Goal: Task Accomplishment & Management: Complete application form

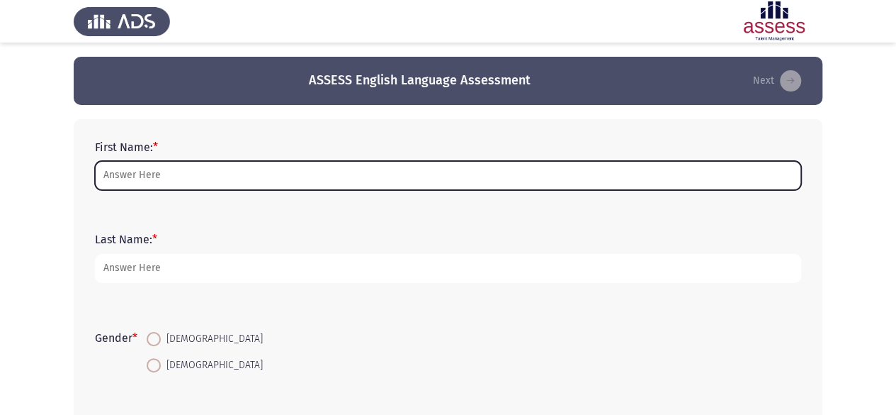
click at [252, 181] on input "First Name: *" at bounding box center [448, 175] width 707 height 29
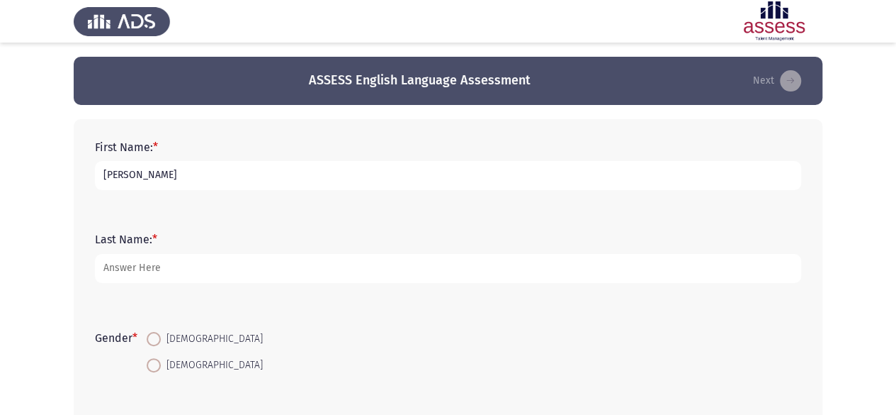
type input "[PERSON_NAME]"
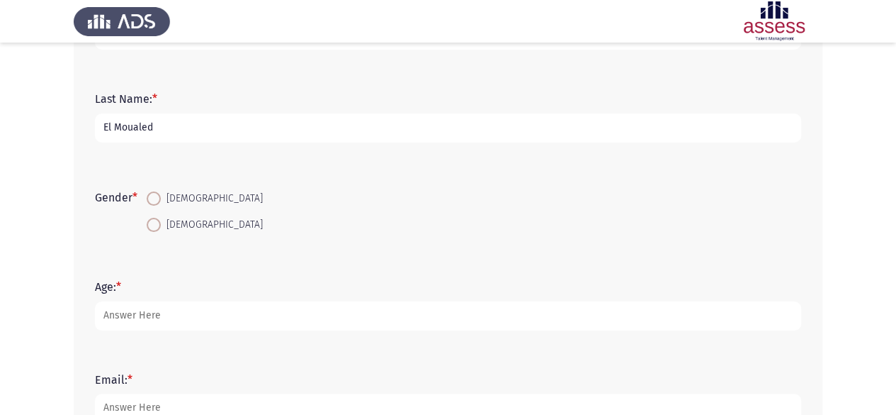
scroll to position [144, 0]
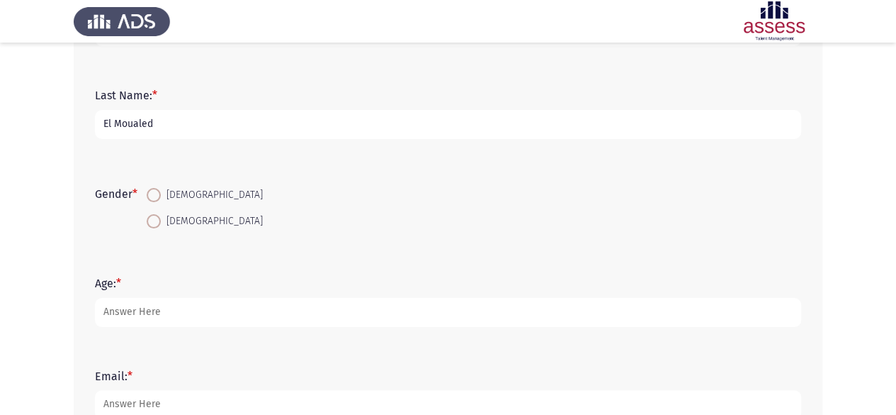
type input "El Moualed"
click at [157, 220] on span at bounding box center [154, 221] width 14 height 14
click at [157, 220] on input "[DEMOGRAPHIC_DATA]" at bounding box center [154, 221] width 14 height 14
radio input "true"
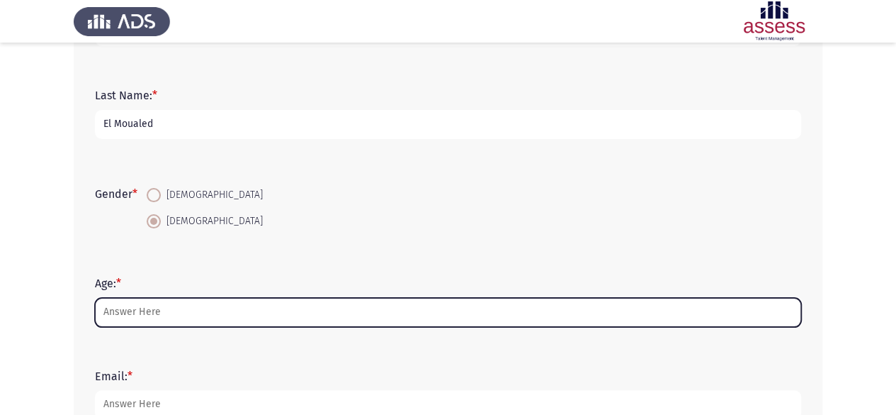
click at [154, 307] on input "Age: *" at bounding box center [448, 312] width 707 height 29
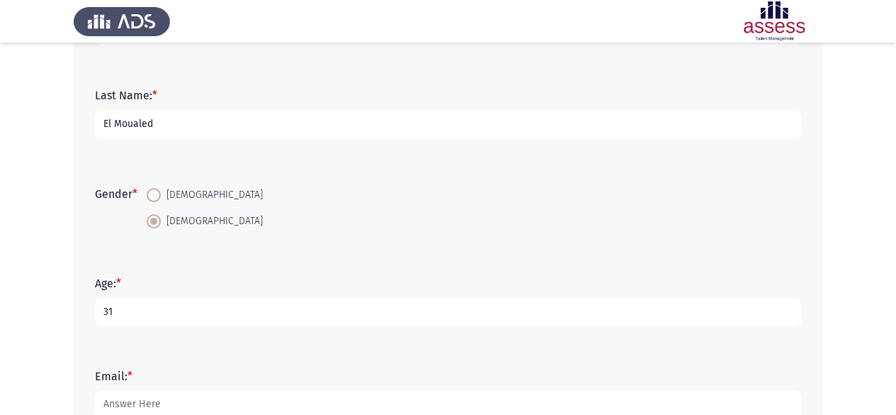
scroll to position [249, 0]
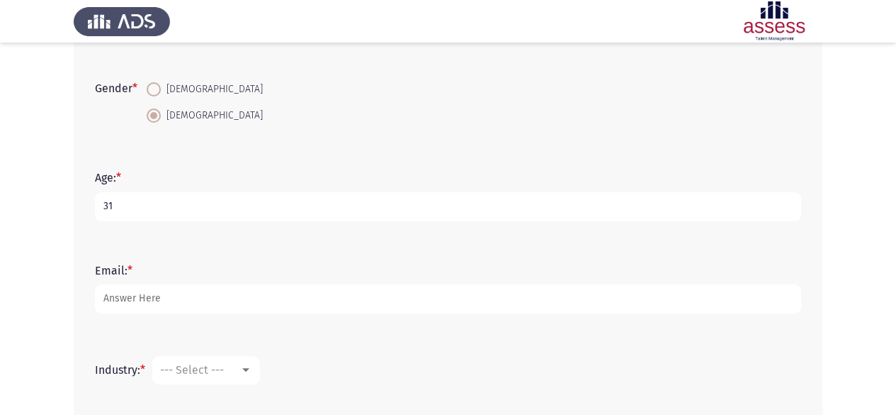
type input "31"
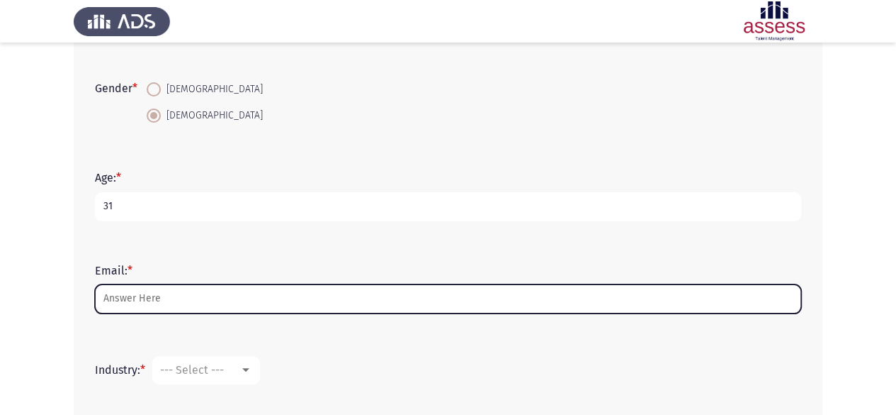
click at [147, 311] on input "Email: *" at bounding box center [448, 298] width 707 height 29
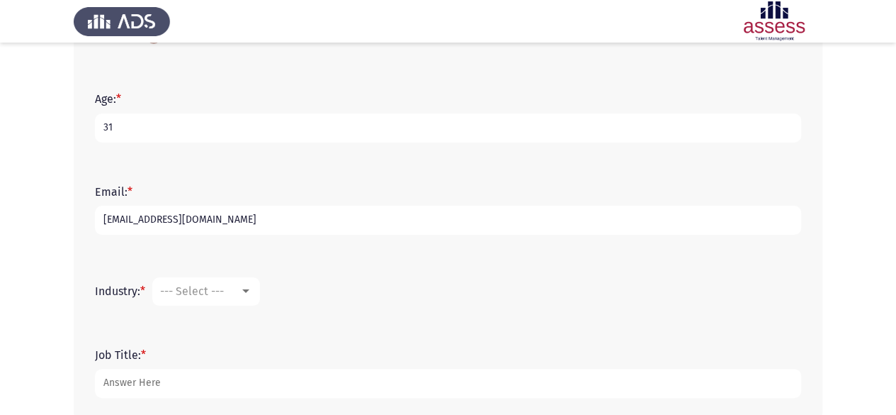
scroll to position [342, 0]
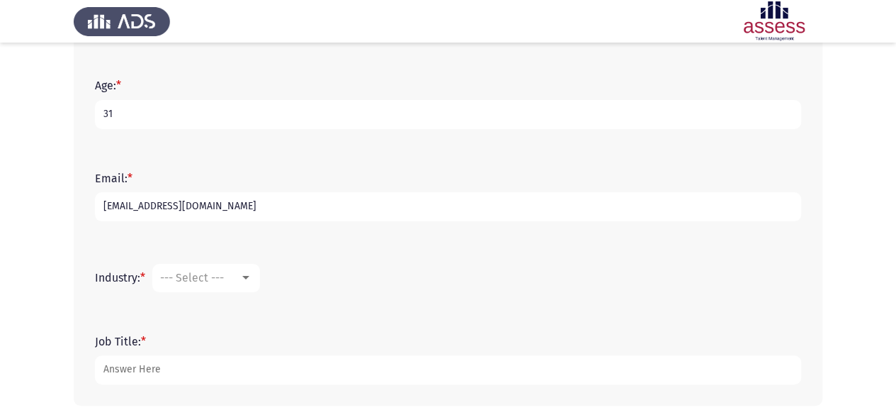
type input "[EMAIL_ADDRESS][DOMAIN_NAME]"
click at [203, 274] on span "--- Select ---" at bounding box center [192, 277] width 64 height 13
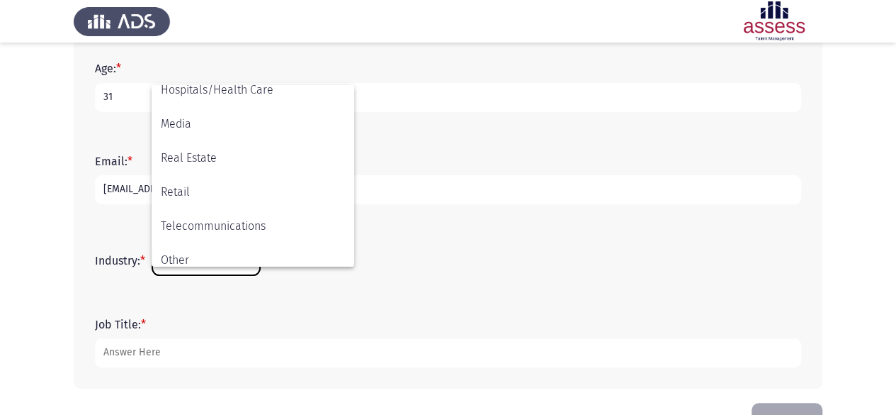
scroll to position [465, 0]
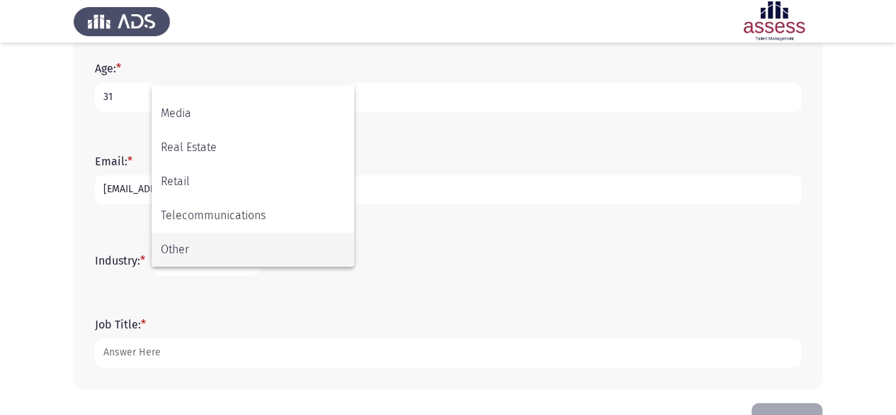
click at [203, 237] on span "Other" at bounding box center [253, 249] width 184 height 34
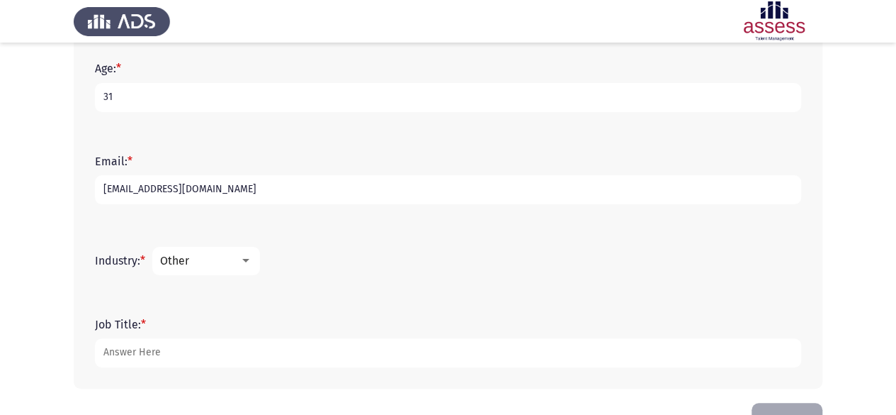
scroll to position [403, 0]
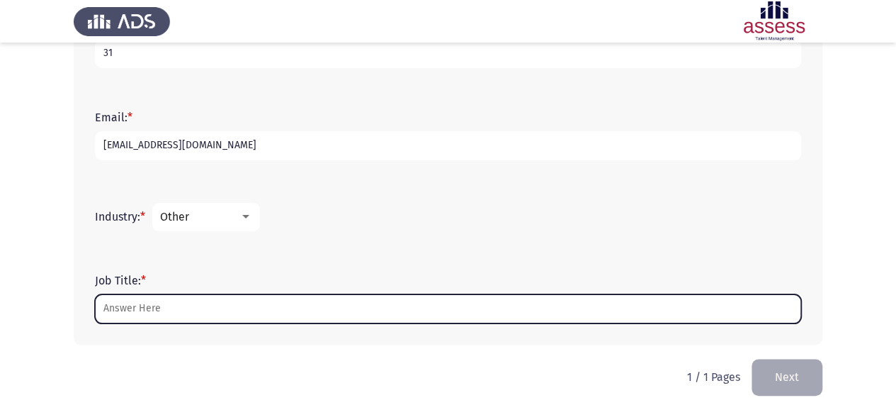
click at [164, 300] on input "Job Title: *" at bounding box center [448, 308] width 707 height 29
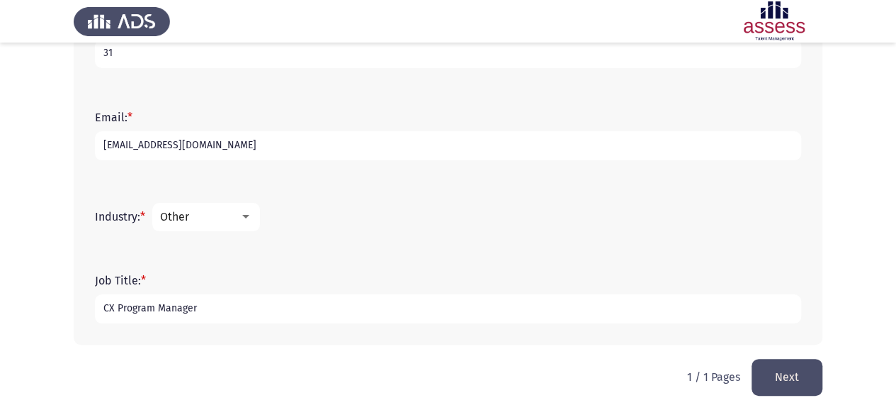
type input "CX Program Manager"
click at [779, 378] on button "Next" at bounding box center [787, 377] width 71 height 36
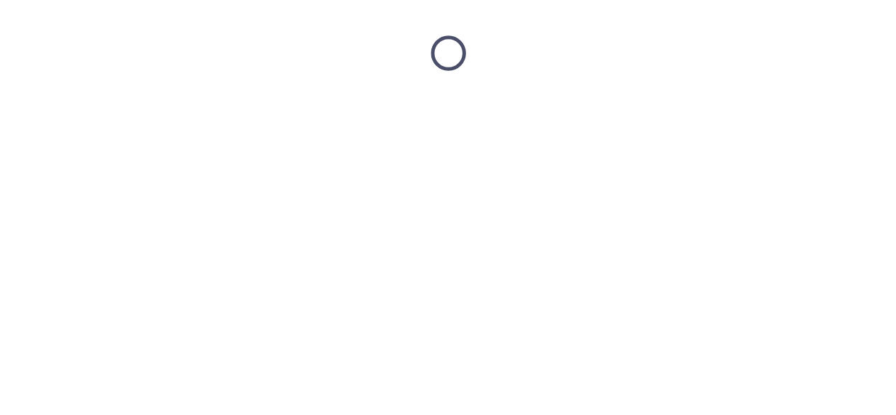
scroll to position [0, 0]
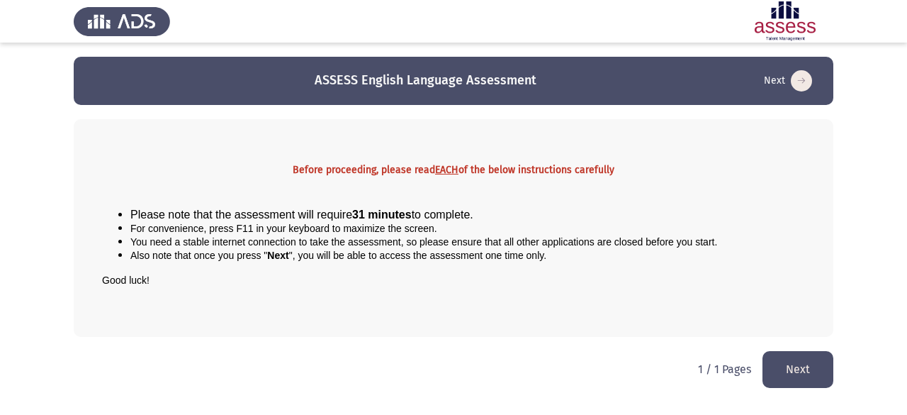
click at [797, 370] on button "Next" at bounding box center [797, 369] width 71 height 36
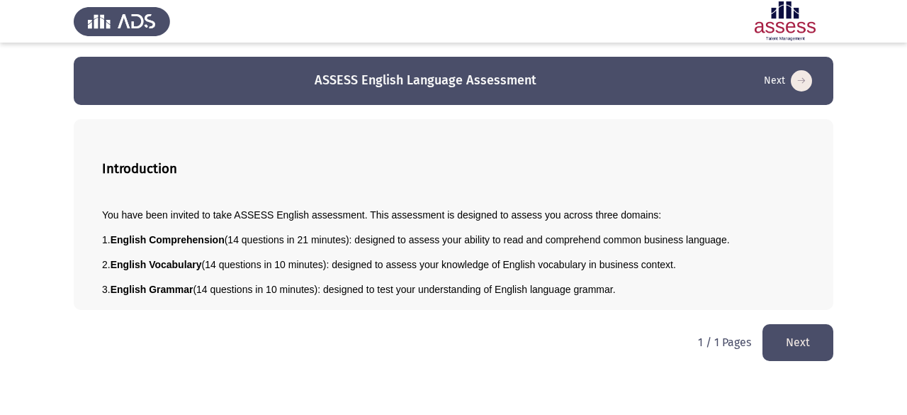
click at [790, 339] on button "Next" at bounding box center [797, 342] width 71 height 36
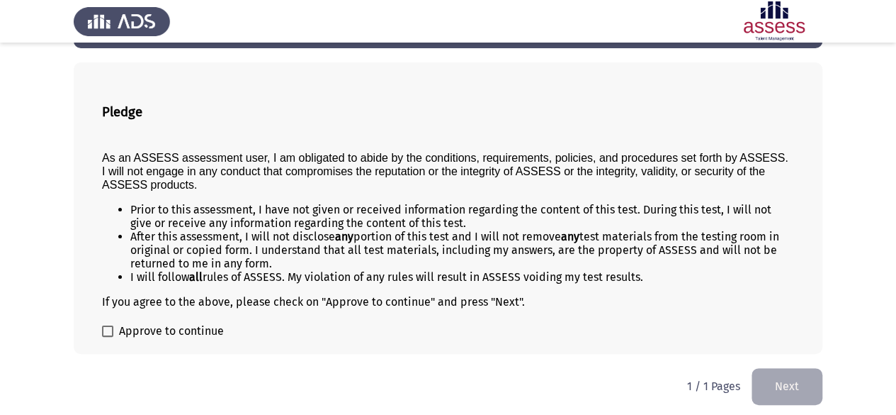
scroll to position [58, 0]
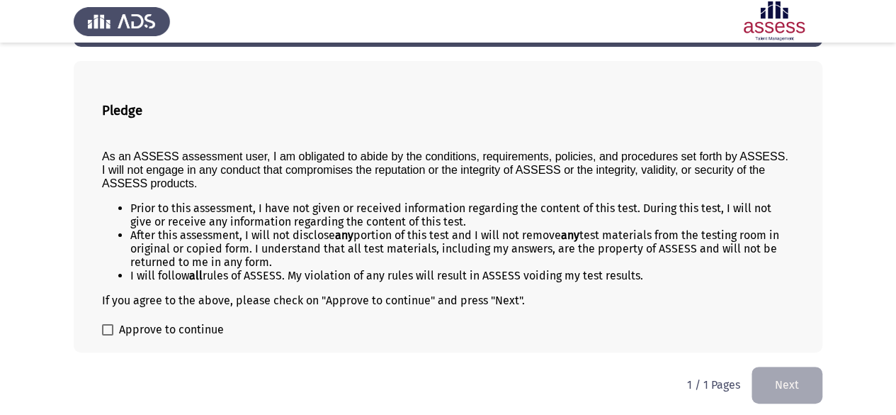
click at [183, 317] on div "Pledge As an ASSESS assessment user, I am obligated to abide by the conditions,…" at bounding box center [448, 206] width 749 height 291
click at [171, 328] on span "Approve to continue" at bounding box center [171, 329] width 105 height 17
click at [108, 335] on input "Approve to continue" at bounding box center [107, 335] width 1 height 1
checkbox input "true"
click at [786, 373] on button "Next" at bounding box center [787, 384] width 71 height 36
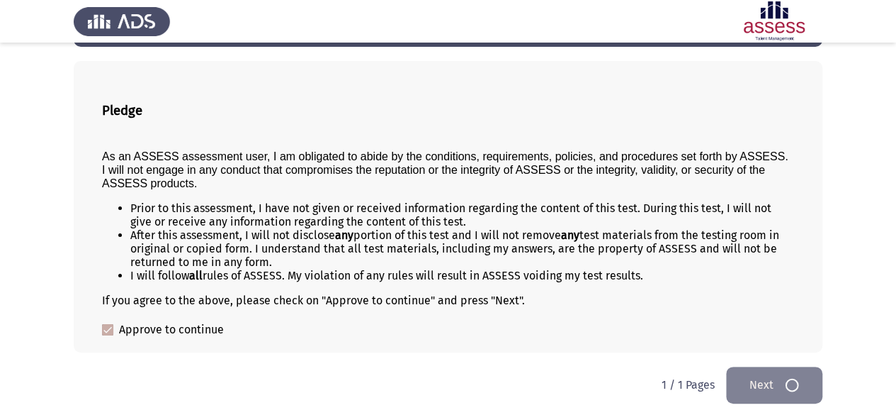
scroll to position [0, 0]
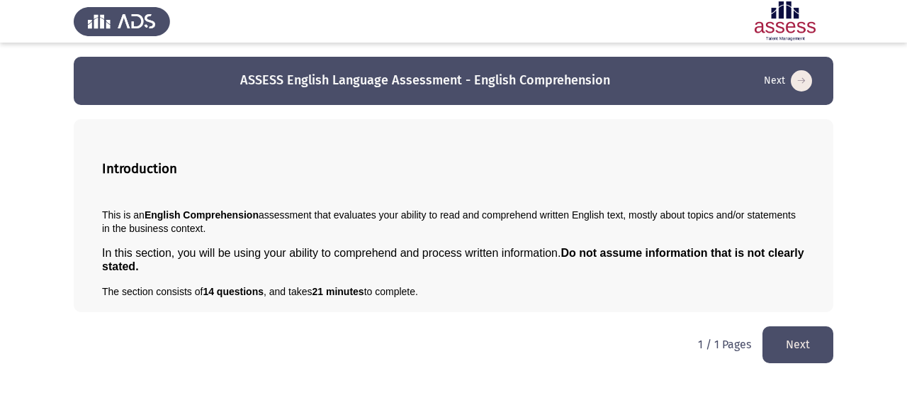
click at [778, 344] on button "Next" at bounding box center [797, 344] width 71 height 36
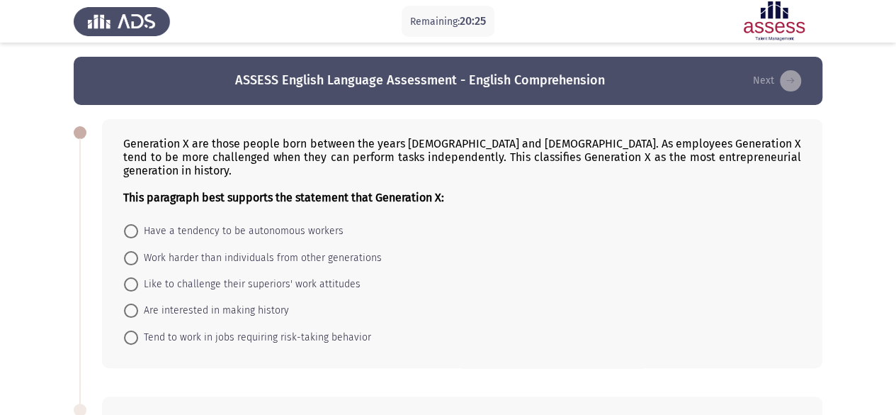
click at [296, 276] on span "Like to challenge their superiors' work attitudes" at bounding box center [249, 284] width 223 height 17
click at [138, 277] on input "Like to challenge their superiors' work attitudes" at bounding box center [131, 284] width 14 height 14
radio input "true"
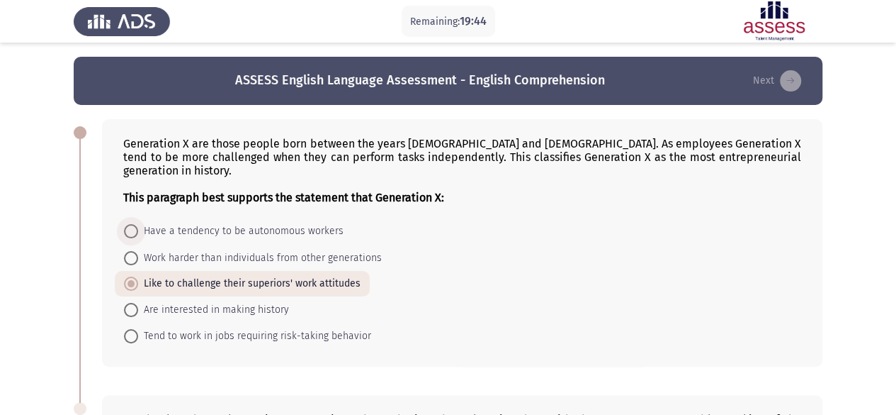
click at [280, 223] on span "Have a tendency to be autonomous workers" at bounding box center [241, 231] width 206 height 17
click at [138, 224] on input "Have a tendency to be autonomous workers" at bounding box center [131, 231] width 14 height 14
radio input "true"
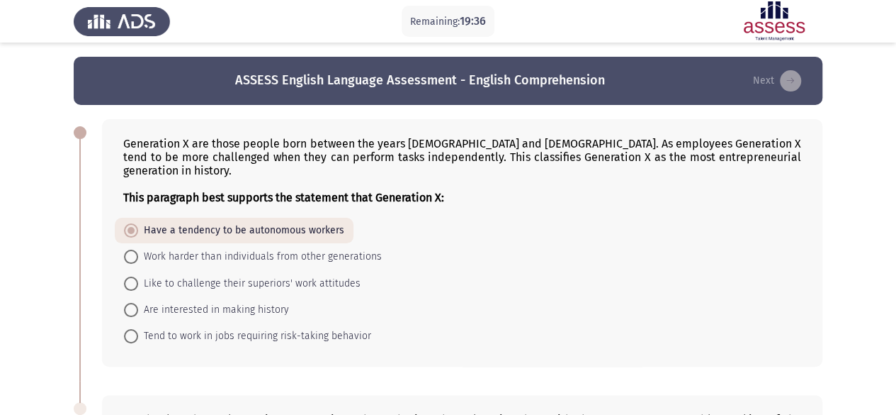
drag, startPoint x: 320, startPoint y: 157, endPoint x: 234, endPoint y: 156, distance: 86.5
click at [234, 156] on div "Generation X are those people born between the years [DEMOGRAPHIC_DATA] and [DE…" at bounding box center [462, 170] width 678 height 67
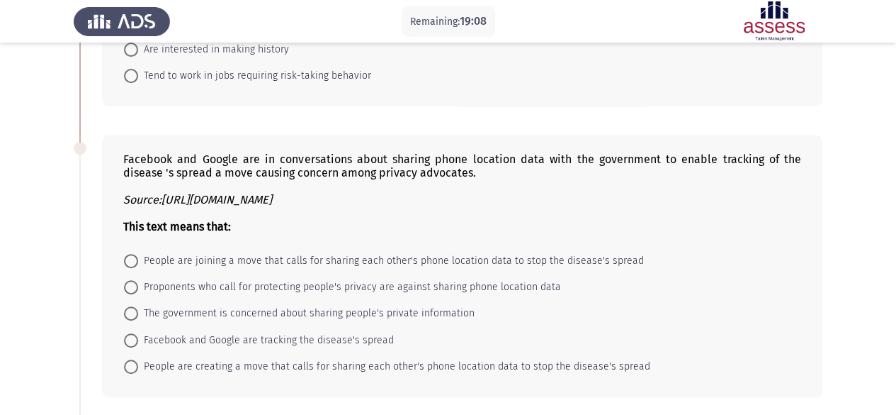
scroll to position [261, 0]
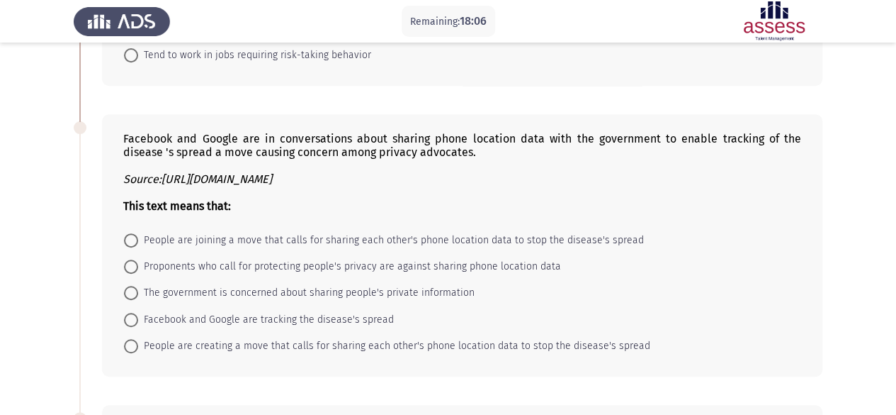
scroll to position [281, 0]
click at [366, 258] on span "Proponents who call for protecting people's privacy are against sharing phone l…" at bounding box center [349, 266] width 423 height 17
click at [138, 259] on input "Proponents who call for protecting people's privacy are against sharing phone l…" at bounding box center [131, 266] width 14 height 14
radio input "true"
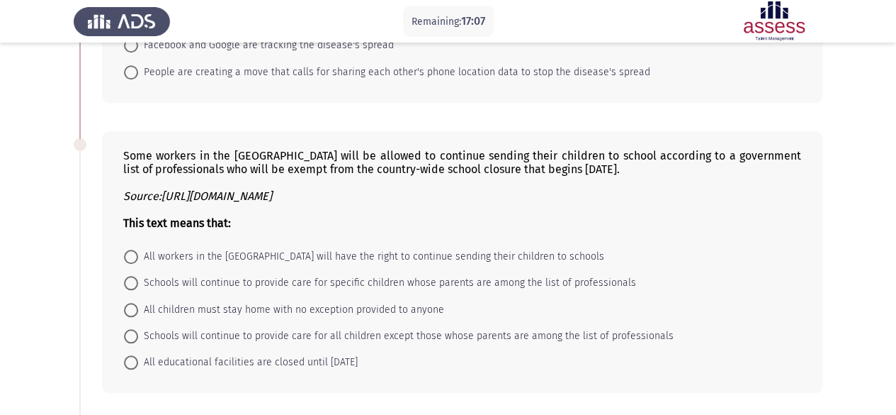
scroll to position [554, 0]
click at [316, 274] on span "Schools will continue to provide care for specific children whose parents are a…" at bounding box center [387, 282] width 498 height 17
click at [138, 275] on input "Schools will continue to provide care for specific children whose parents are a…" at bounding box center [131, 282] width 14 height 14
radio input "true"
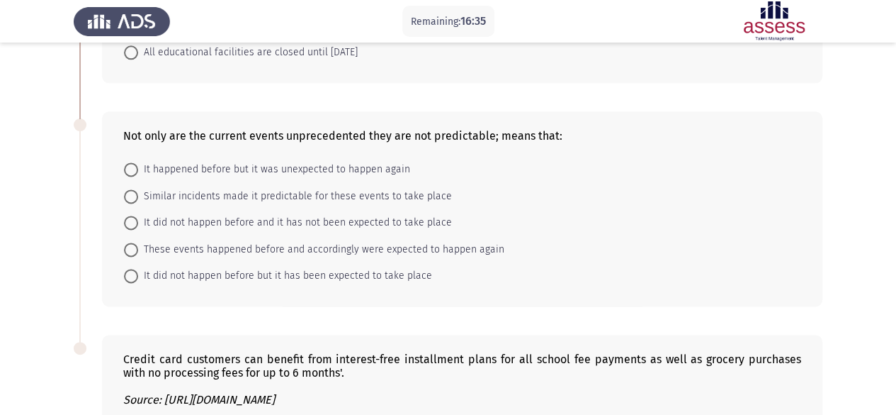
scroll to position [872, 0]
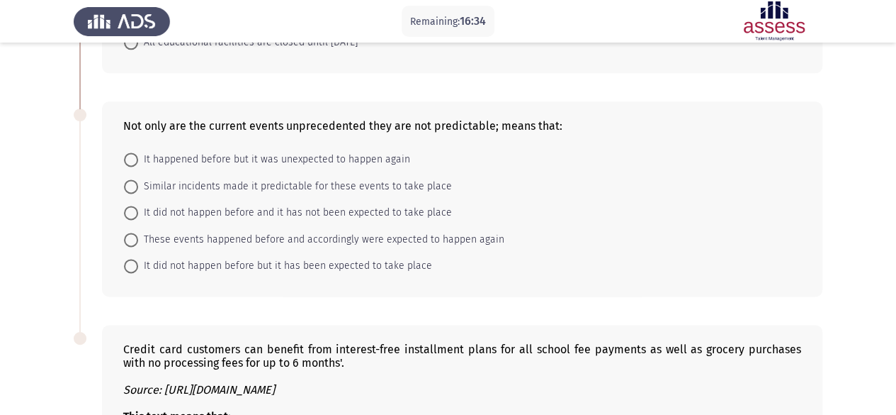
click at [300, 204] on span "It did not happen before and it has not been expected to take place" at bounding box center [295, 212] width 314 height 17
click at [138, 206] on input "It did not happen before and it has not been expected to take place" at bounding box center [131, 213] width 14 height 14
radio input "true"
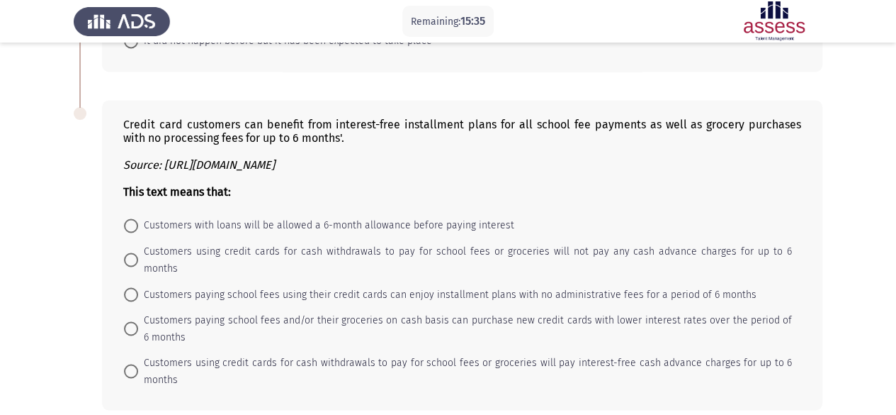
scroll to position [1097, 0]
click at [495, 353] on span "Customers using credit cards for cash withdrawals to pay for school fees or gro…" at bounding box center [465, 370] width 654 height 34
click at [138, 363] on input "Customers using credit cards for cash withdrawals to pay for school fees or gro…" at bounding box center [131, 370] width 14 height 14
radio input "true"
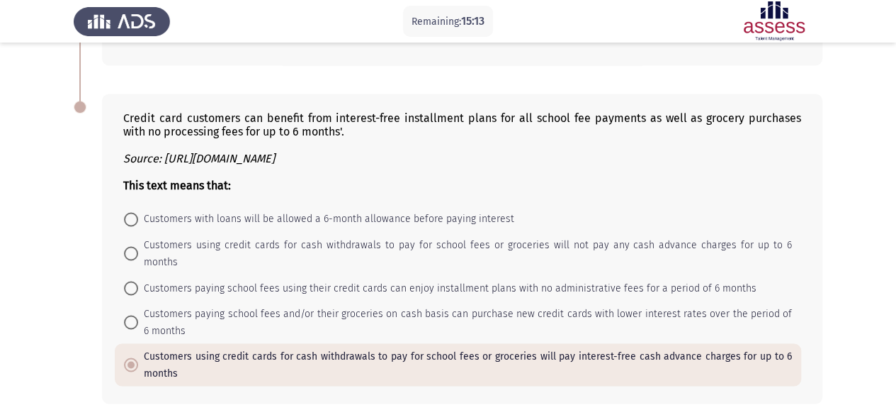
scroll to position [1122, 0]
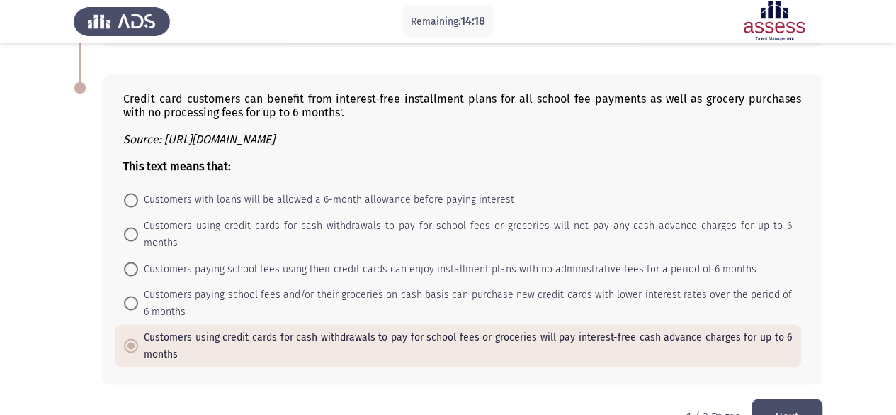
click at [789, 398] on button "Next" at bounding box center [787, 416] width 71 height 36
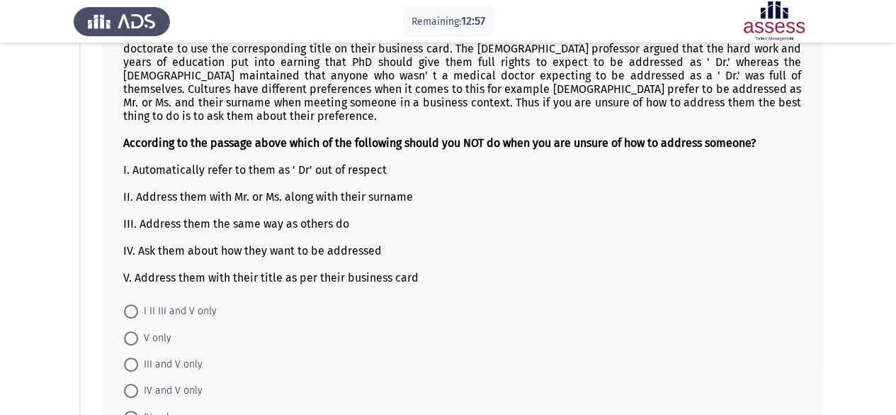
scroll to position [142, 0]
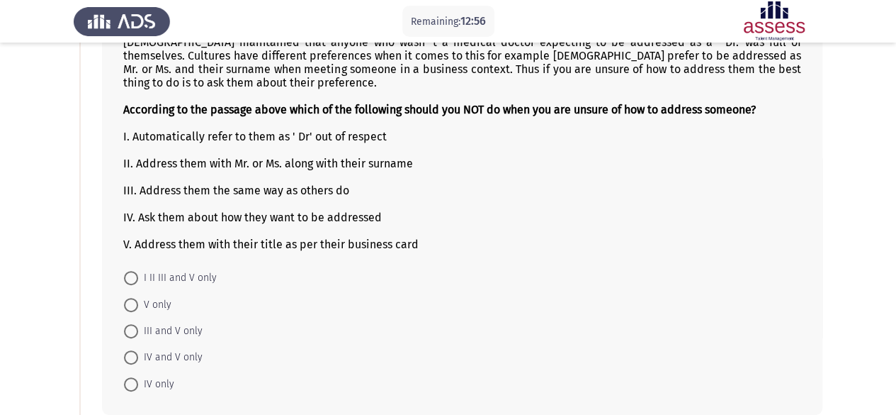
click at [146, 376] on span "IV only" at bounding box center [156, 384] width 36 height 17
click at [138, 377] on input "IV only" at bounding box center [131, 384] width 14 height 14
radio input "true"
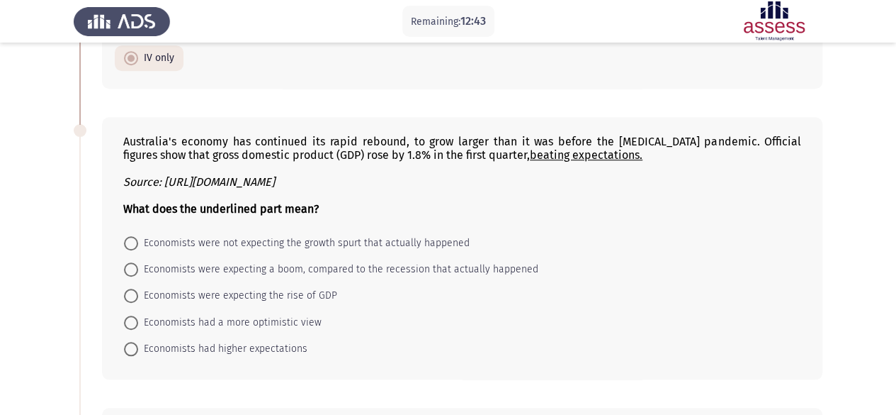
scroll to position [466, 0]
click at [234, 235] on span "Economists were not expecting the growth spurt that actually happened" at bounding box center [304, 243] width 332 height 17
click at [138, 236] on input "Economists were not expecting the growth spurt that actually happened" at bounding box center [131, 243] width 14 height 14
radio input "true"
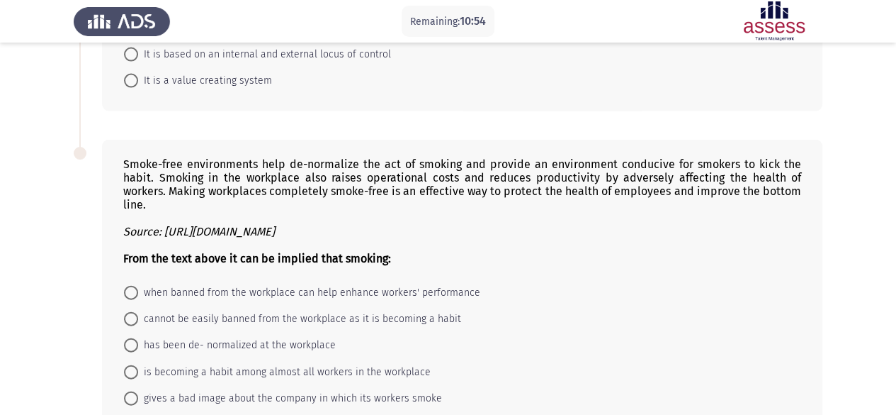
scroll to position [1499, 0]
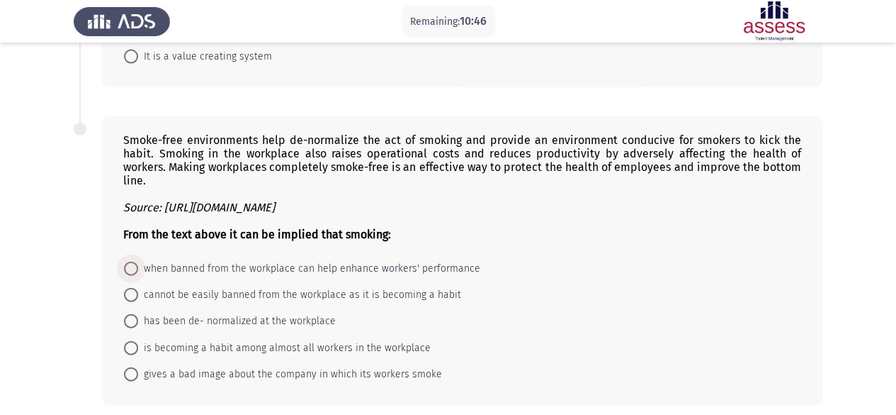
click at [256, 260] on span "when banned from the workplace can help enhance workers' performance" at bounding box center [309, 268] width 342 height 17
click at [138, 261] on input "when banned from the workplace can help enhance workers' performance" at bounding box center [131, 268] width 14 height 14
radio input "true"
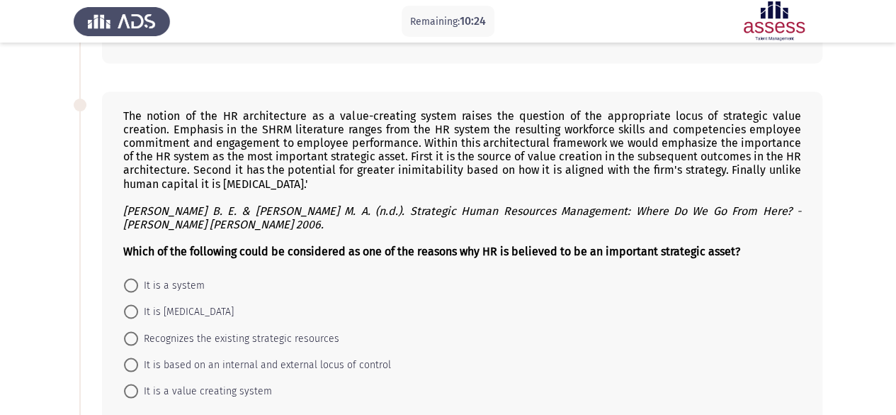
scroll to position [1164, 0]
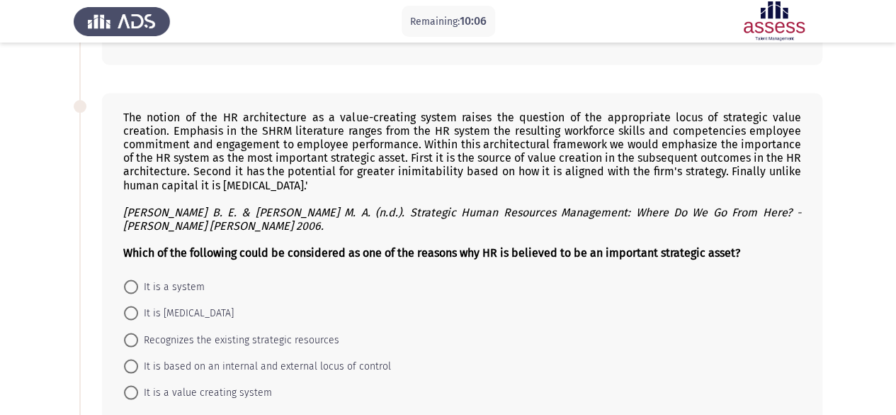
drag, startPoint x: 128, startPoint y: 86, endPoint x: 259, endPoint y: 402, distance: 342.4
click at [259, 402] on div "The notion of the HR architecture as a value-creating system raises the questio…" at bounding box center [448, 258] width 749 height 358
drag, startPoint x: 284, startPoint y: 358, endPoint x: 145, endPoint y: 105, distance: 288.6
click at [145, 105] on div "The notion of the HR architecture as a value-creating system raises the questio…" at bounding box center [462, 258] width 721 height 330
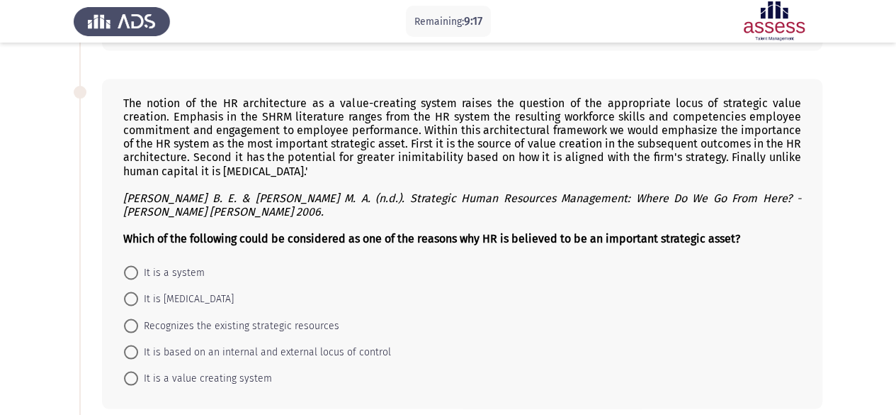
click at [242, 369] on span "It is a value creating system" at bounding box center [205, 377] width 134 height 17
click at [138, 371] on input "It is a value creating system" at bounding box center [131, 378] width 14 height 14
radio input "true"
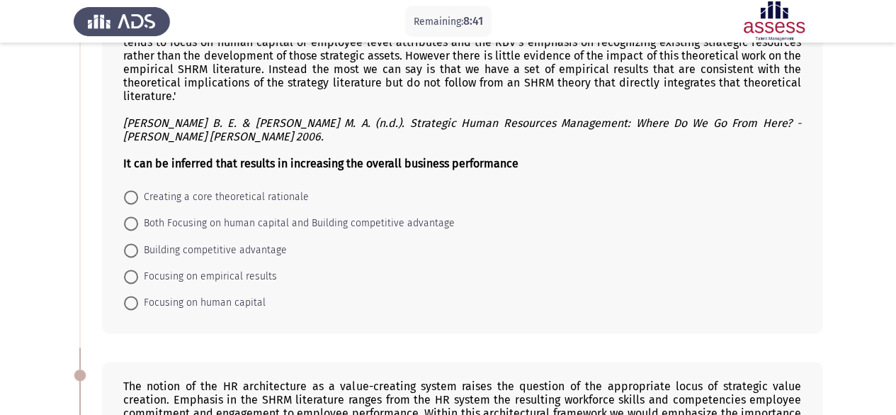
scroll to position [896, 0]
click at [310, 215] on span "Both Focusing on human capital and Building competitive advantage" at bounding box center [296, 223] width 317 height 17
click at [138, 216] on input "Both Focusing on human capital and Building competitive advantage" at bounding box center [131, 223] width 14 height 14
radio input "true"
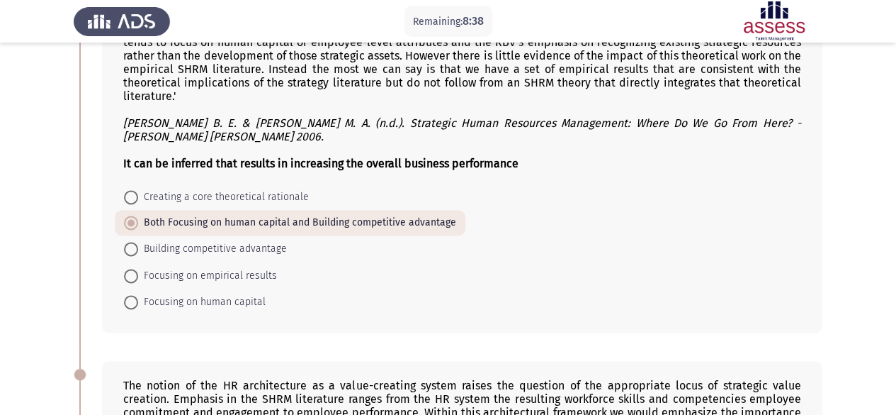
scroll to position [1512, 0]
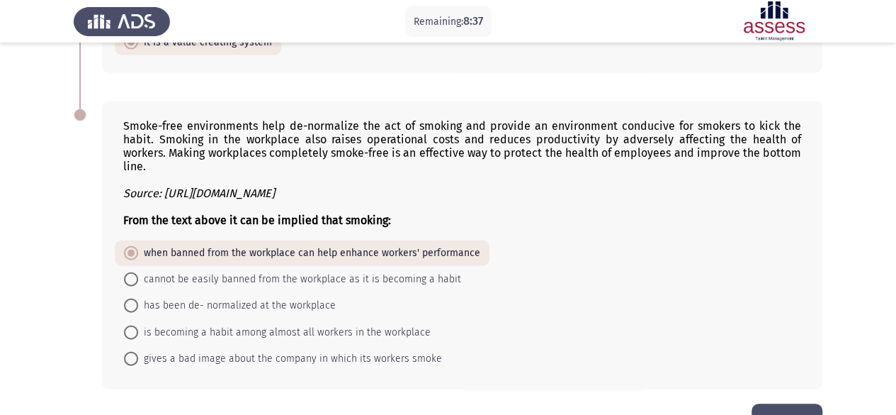
click at [789, 403] on button "Next" at bounding box center [787, 421] width 71 height 36
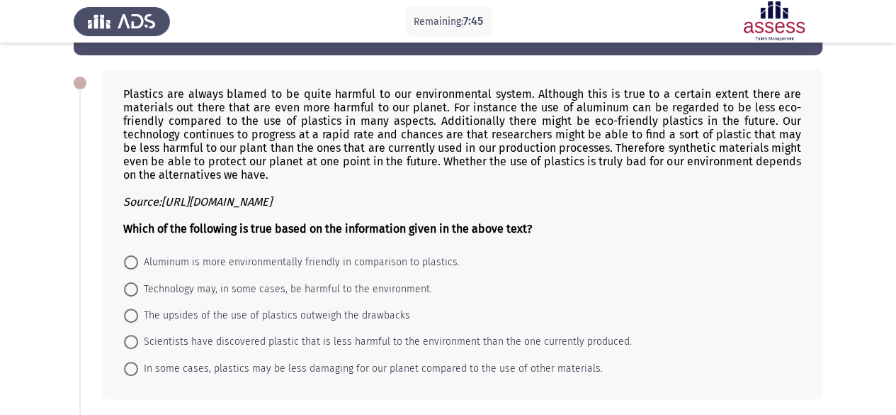
scroll to position [57, 0]
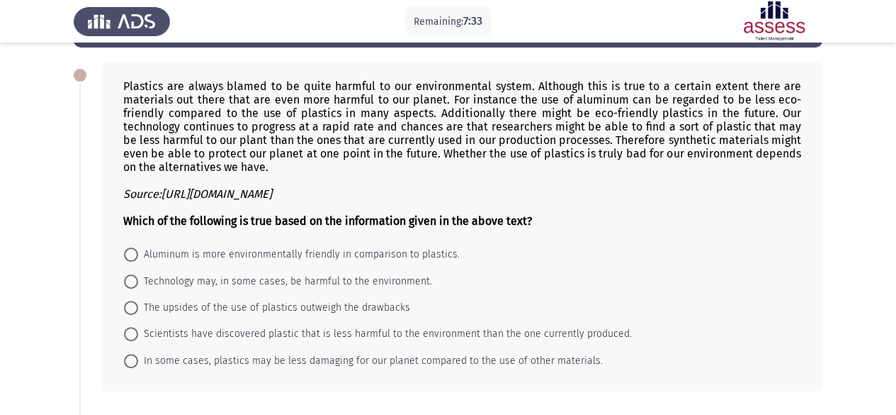
click at [266, 359] on span "In some cases, plastics may be less damaging for our planet compared to the use…" at bounding box center [370, 360] width 465 height 17
click at [138, 359] on input "In some cases, plastics may be less damaging for our planet compared to the use…" at bounding box center [131, 361] width 14 height 14
radio input "true"
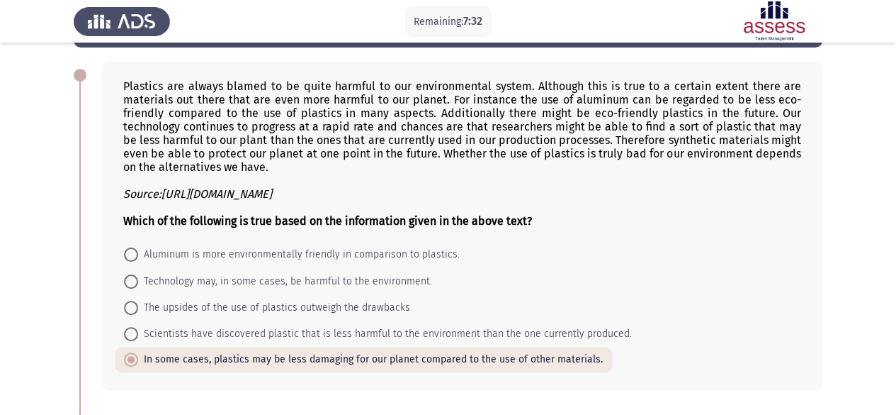
scroll to position [32, 0]
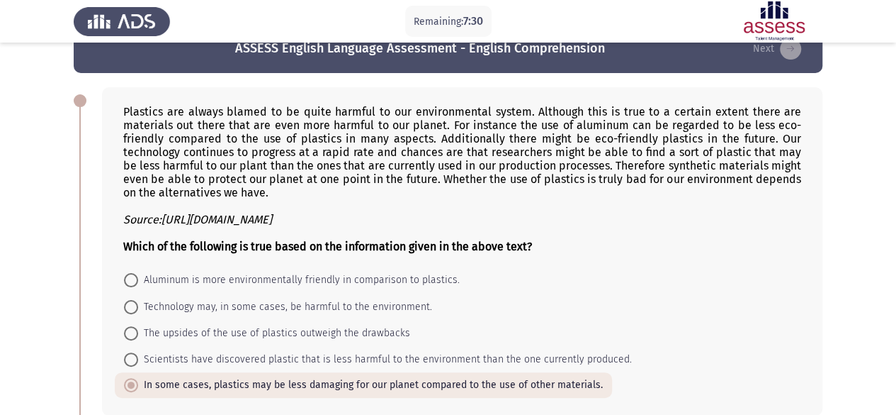
click at [139, 381] on span "In some cases, plastics may be less damaging for our planet compared to the use…" at bounding box center [370, 384] width 465 height 17
click at [138, 381] on input "In some cases, plastics may be less damaging for our planet compared to the use…" at bounding box center [131, 385] width 14 height 14
click at [133, 382] on span at bounding box center [131, 384] width 7 height 7
click at [133, 382] on input "In some cases, plastics may be less damaging for our planet compared to the use…" at bounding box center [131, 385] width 14 height 14
click at [361, 284] on span "Aluminum is more environmentally friendly in comparison to plastics." at bounding box center [299, 279] width 322 height 17
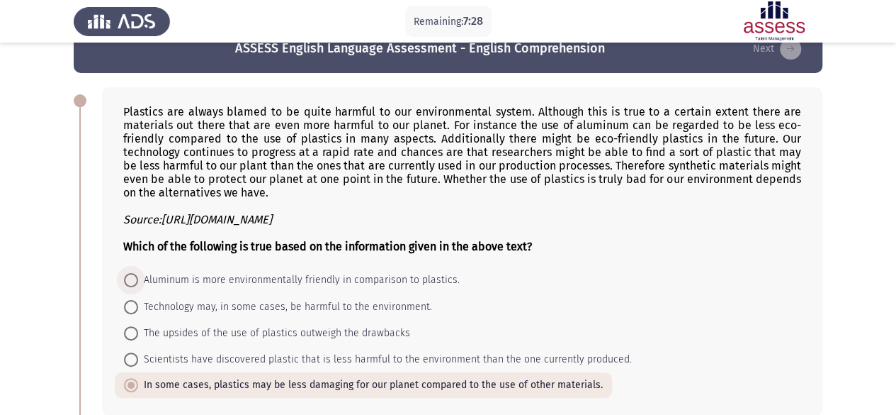
click at [138, 284] on input "Aluminum is more environmentally friendly in comparison to plastics." at bounding box center [131, 280] width 14 height 14
radio input "true"
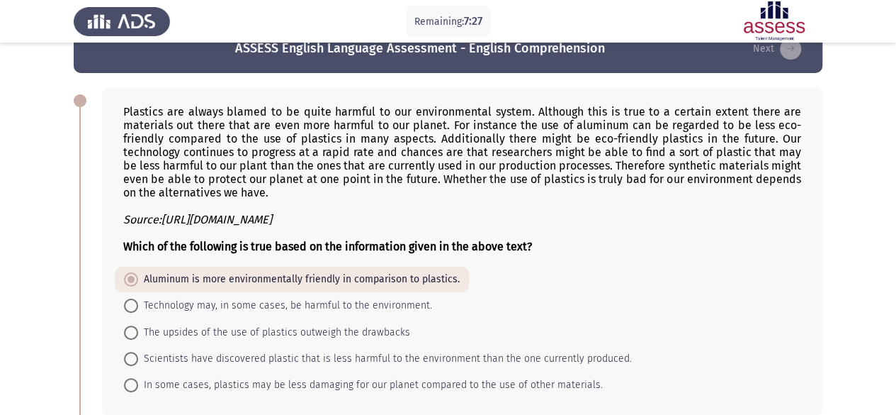
click at [249, 381] on span "In some cases, plastics may be less damaging for our planet compared to the use…" at bounding box center [370, 384] width 465 height 17
click at [138, 381] on input "In some cases, plastics may be less damaging for our planet compared to the use…" at bounding box center [131, 385] width 14 height 14
radio input "true"
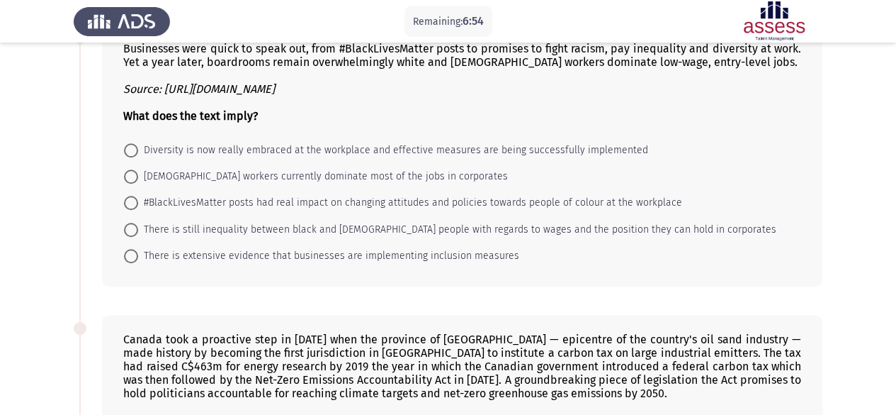
scroll to position [408, 0]
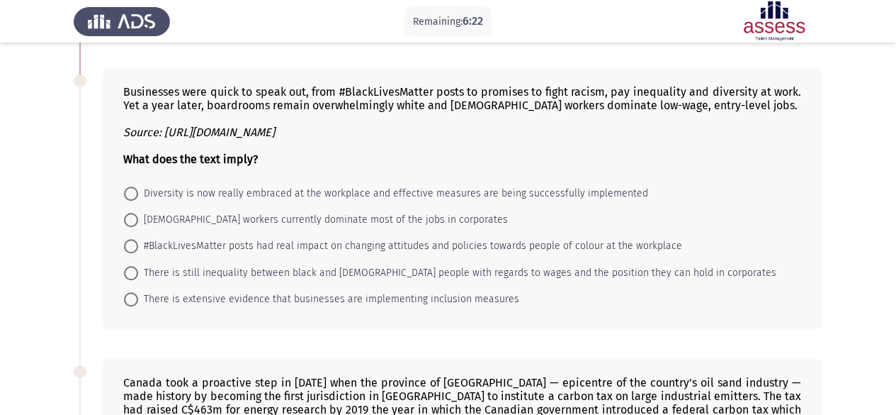
click at [208, 266] on span "There is still inequality between black and [DEMOGRAPHIC_DATA] people with rega…" at bounding box center [457, 272] width 638 height 17
click at [138, 266] on input "There is still inequality between black and [DEMOGRAPHIC_DATA] people with rega…" at bounding box center [131, 273] width 14 height 14
radio input "true"
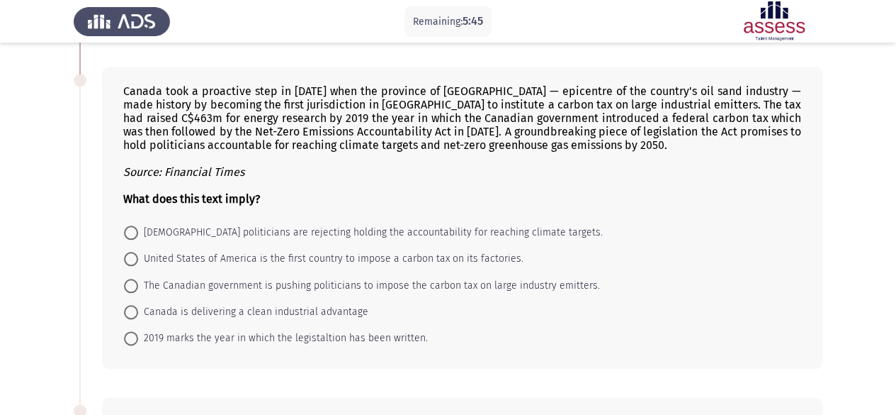
scroll to position [687, 0]
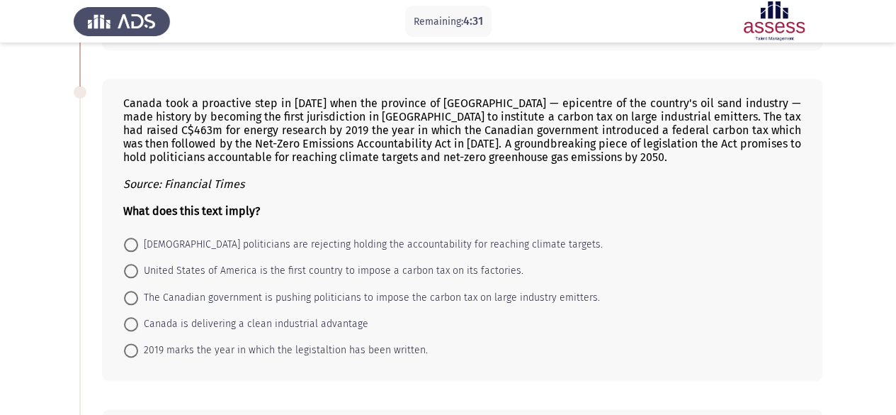
click at [232, 289] on span "The Canadian government is pushing politicians to impose the carbon tax on larg…" at bounding box center [369, 297] width 462 height 17
click at [138, 291] on input "The Canadian government is pushing politicians to impose the carbon tax on larg…" at bounding box center [131, 298] width 14 height 14
radio input "true"
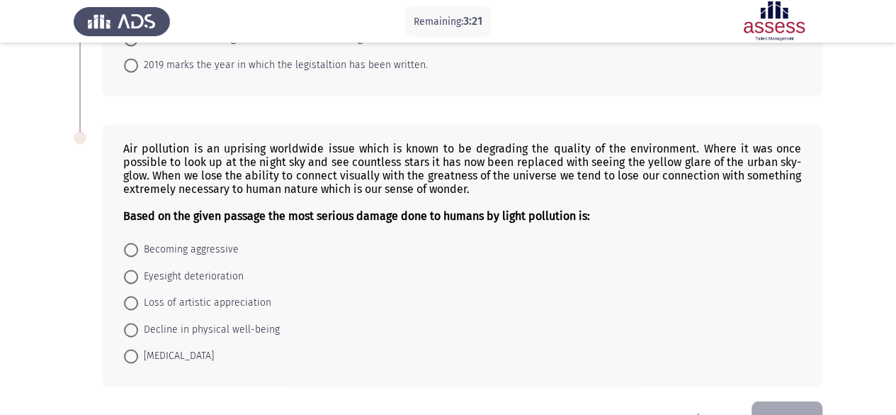
scroll to position [1001, 0]
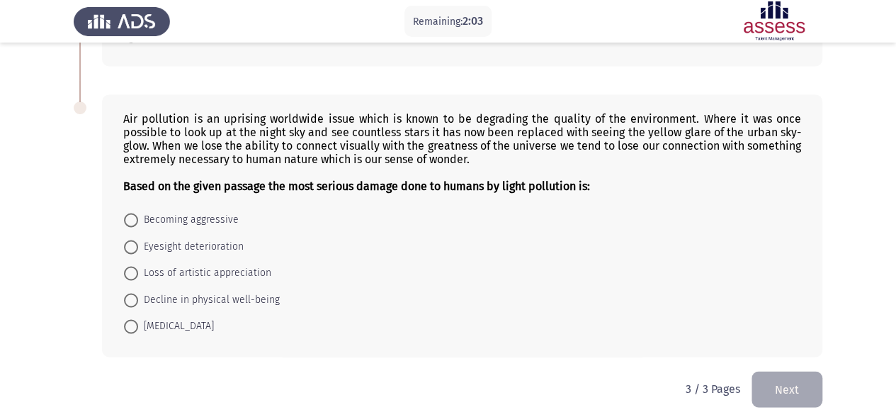
click at [221, 264] on span "Loss of artistic appreciation" at bounding box center [204, 272] width 133 height 17
click at [138, 266] on input "Loss of artistic appreciation" at bounding box center [131, 273] width 14 height 14
radio input "true"
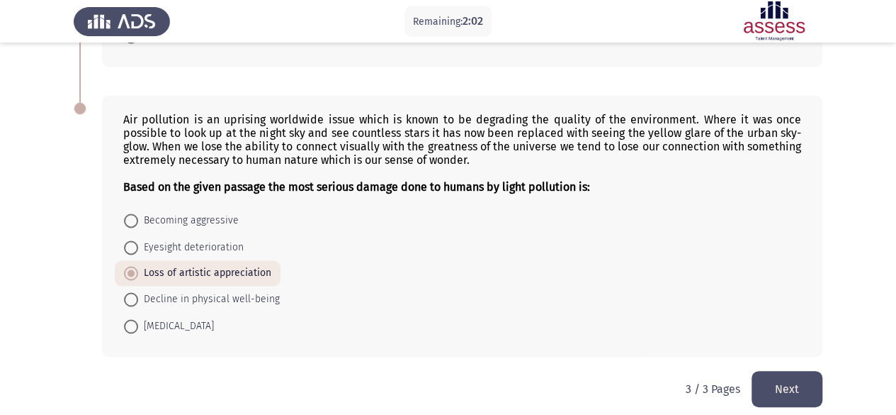
click at [797, 382] on button "Next" at bounding box center [787, 389] width 71 height 36
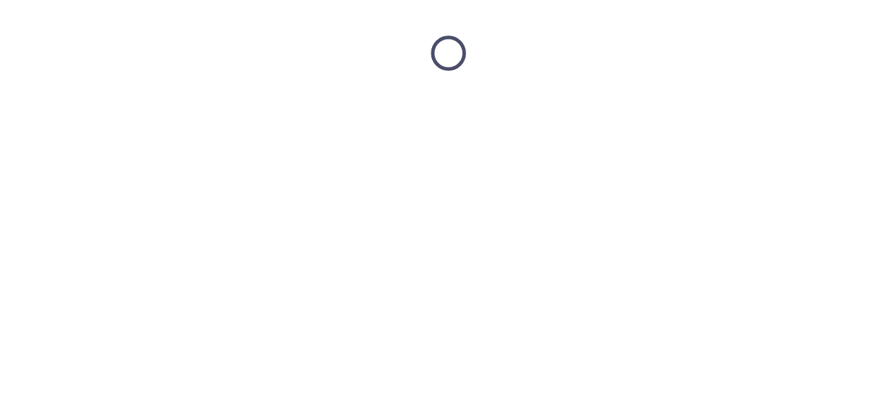
scroll to position [0, 0]
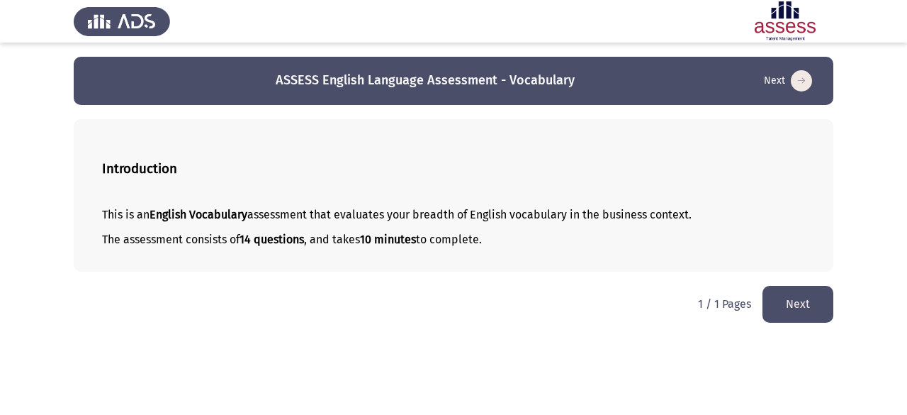
click at [790, 303] on button "Next" at bounding box center [797, 304] width 71 height 36
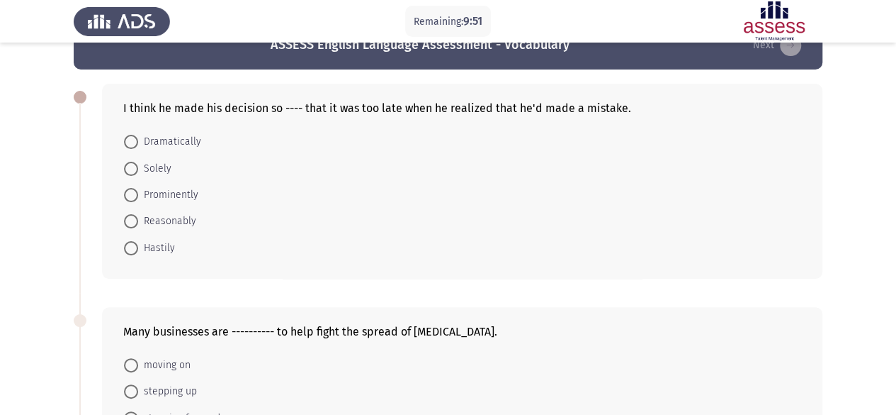
scroll to position [40, 0]
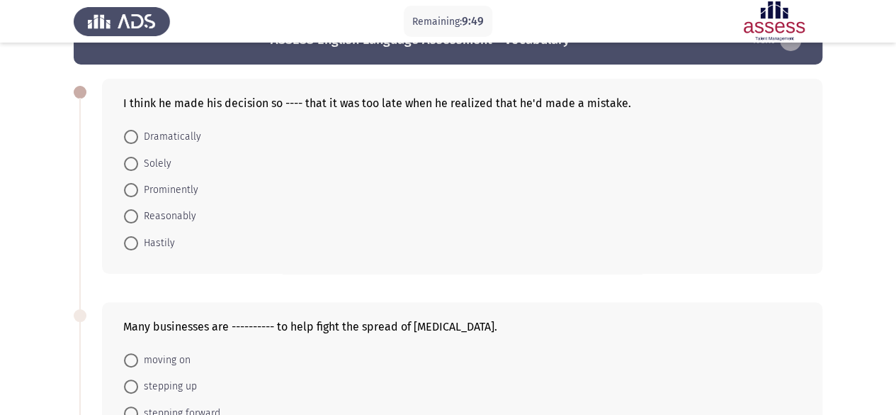
click at [155, 239] on span "Hastily" at bounding box center [156, 243] width 37 height 17
click at [138, 239] on input "Hastily" at bounding box center [131, 243] width 14 height 14
radio input "true"
drag, startPoint x: 118, startPoint y: 98, endPoint x: 272, endPoint y: 189, distance: 178.5
click at [272, 189] on div "I think he made his decision so ---- that it was too late when he realized that…" at bounding box center [462, 175] width 721 height 193
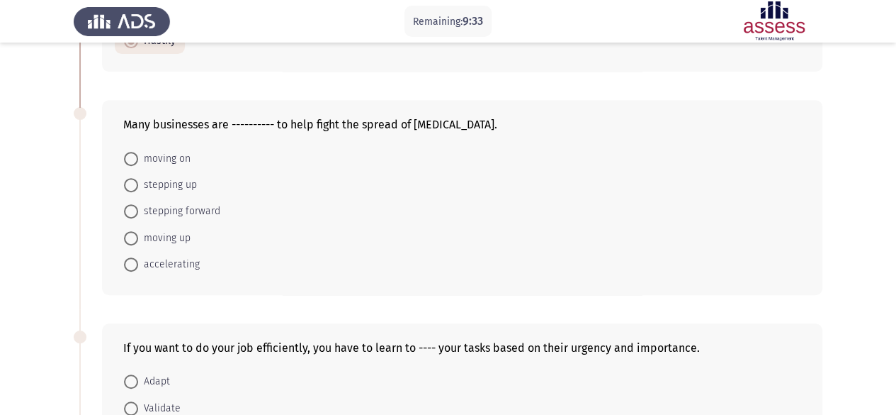
scroll to position [242, 0]
click at [176, 182] on span "stepping up" at bounding box center [167, 184] width 59 height 17
click at [138, 182] on input "stepping up" at bounding box center [131, 184] width 14 height 14
radio input "true"
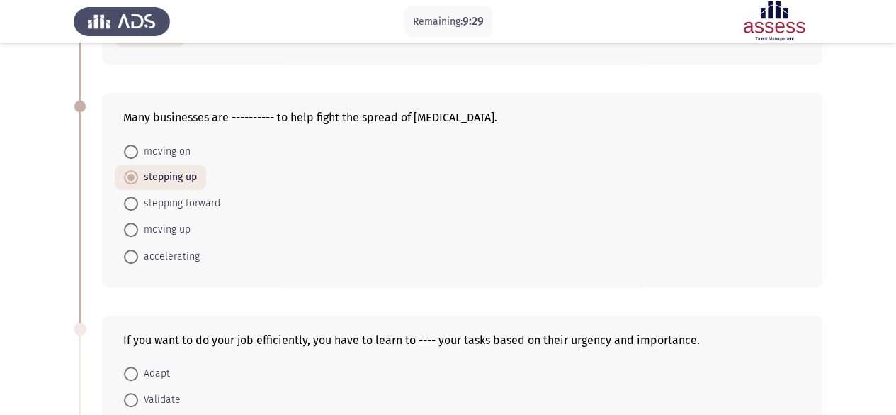
scroll to position [264, 0]
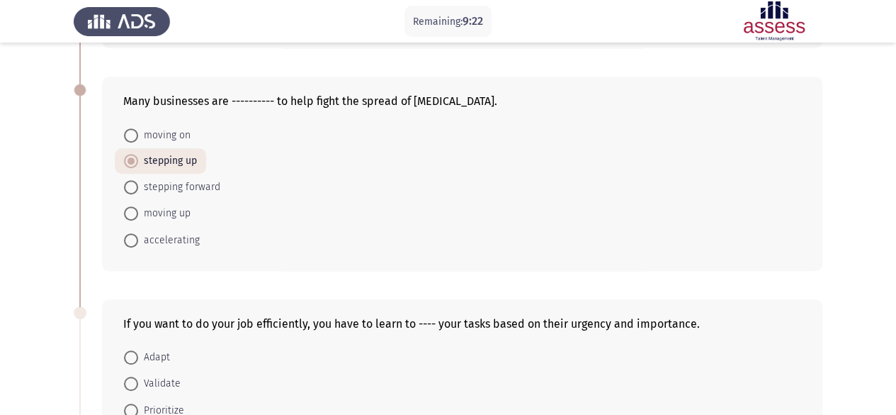
drag, startPoint x: 125, startPoint y: 96, endPoint x: 211, endPoint y: 135, distance: 94.8
click at [211, 135] on div "Many businesses are ---------- to help fight the spread of [MEDICAL_DATA]. movi…" at bounding box center [462, 173] width 721 height 193
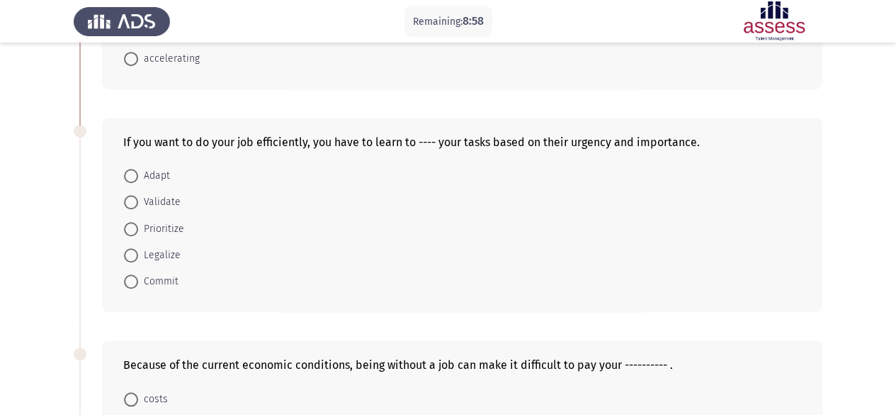
scroll to position [448, 0]
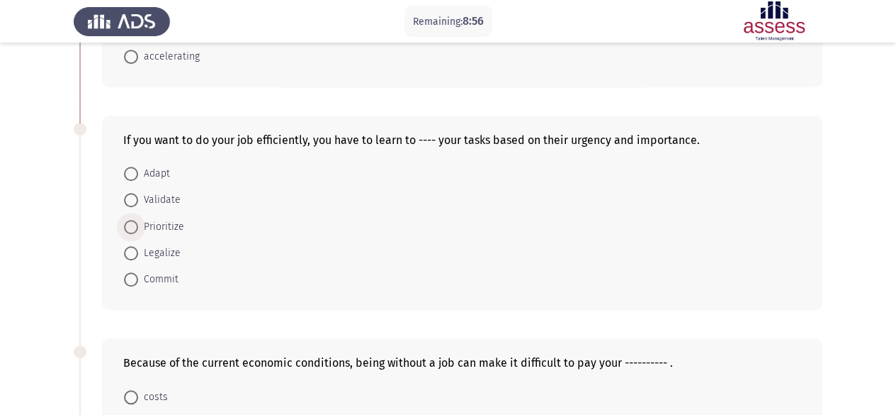
click at [170, 223] on span "Prioritize" at bounding box center [161, 226] width 46 height 17
click at [138, 223] on input "Prioritize" at bounding box center [131, 227] width 14 height 14
radio input "true"
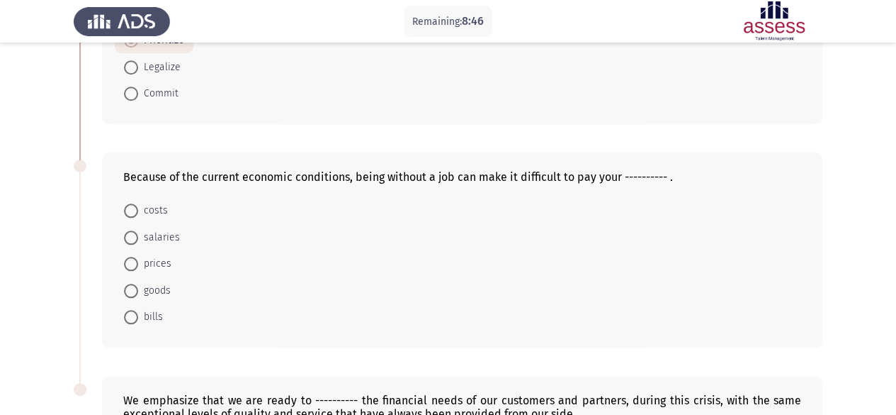
scroll to position [634, 0]
click at [154, 309] on span "bills" at bounding box center [150, 316] width 25 height 17
click at [138, 309] on input "bills" at bounding box center [131, 316] width 14 height 14
radio input "true"
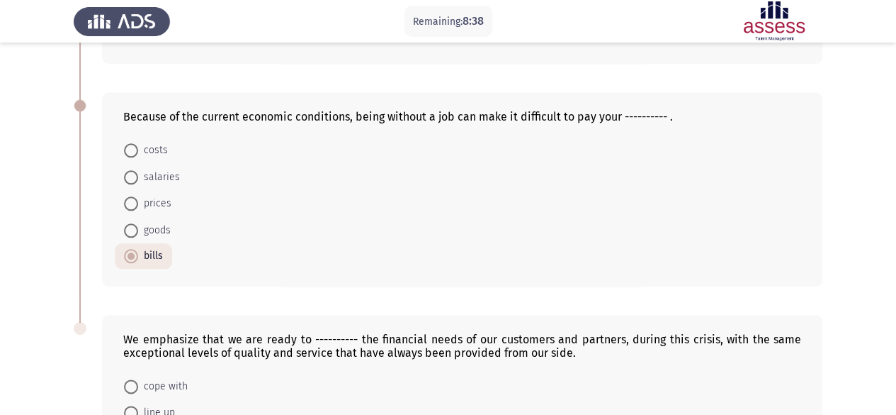
scroll to position [865, 0]
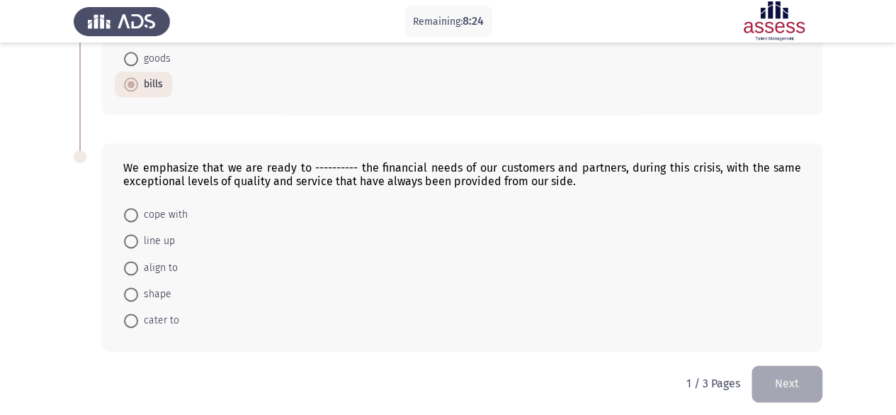
click at [152, 307] on mat-radio-button "cater to" at bounding box center [152, 320] width 74 height 26
click at [170, 313] on span "cater to" at bounding box center [158, 320] width 41 height 17
click at [138, 313] on input "cater to" at bounding box center [131, 320] width 14 height 14
radio input "true"
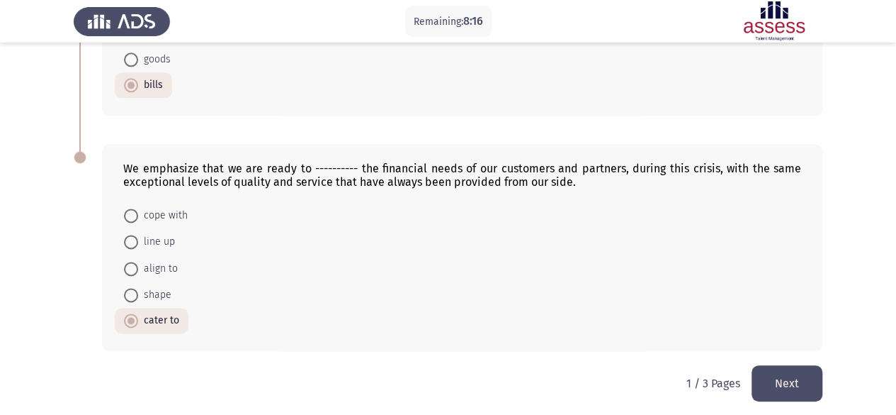
click at [779, 365] on button "Next" at bounding box center [787, 383] width 71 height 36
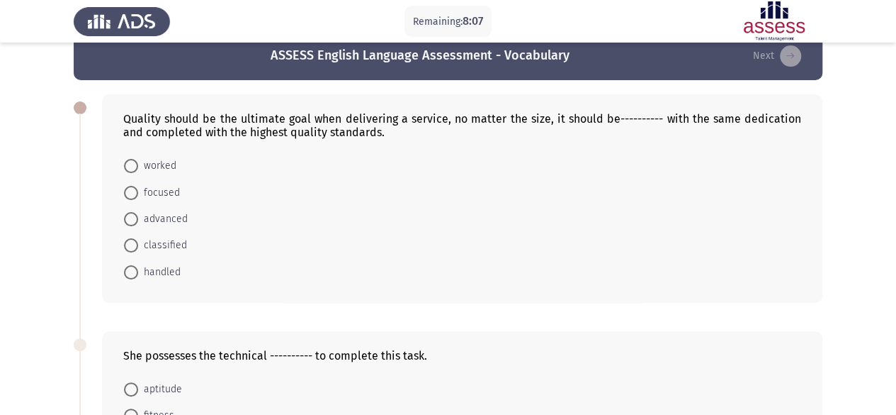
scroll to position [21, 0]
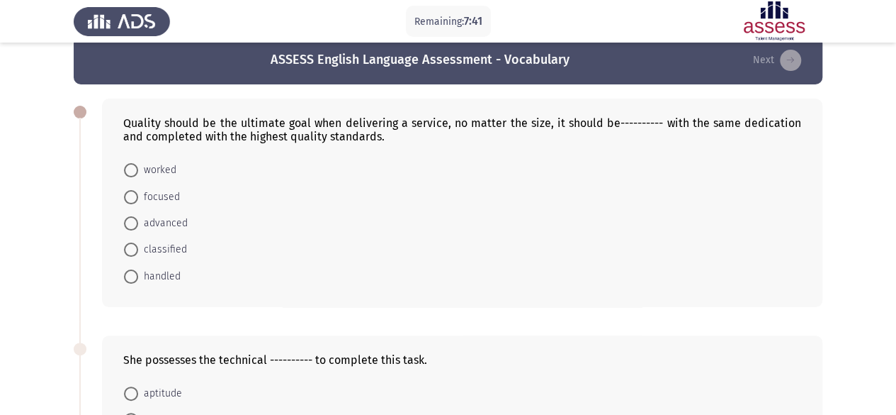
click at [177, 264] on mat-radio-button "handled" at bounding box center [152, 275] width 75 height 26
click at [157, 274] on span "handled" at bounding box center [159, 276] width 43 height 17
click at [138, 274] on input "handled" at bounding box center [131, 276] width 14 height 14
radio input "true"
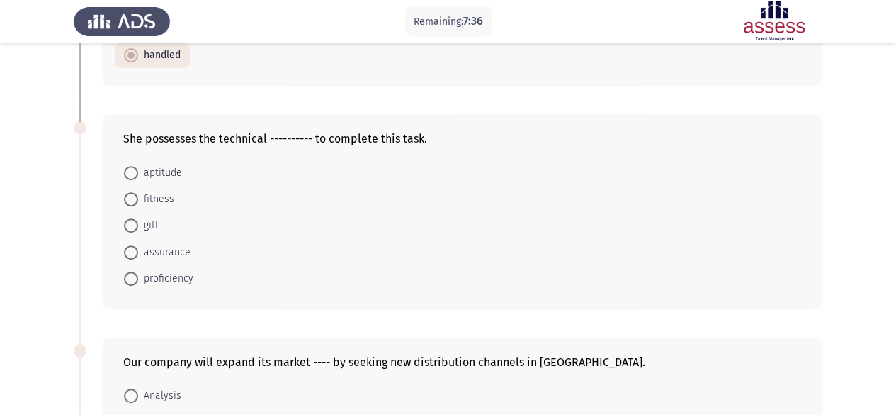
scroll to position [241, 0]
drag, startPoint x: 106, startPoint y: 123, endPoint x: 371, endPoint y: 254, distance: 295.4
click at [371, 254] on div "She possesses the technical ---------- to complete this task. aptitude fitness …" at bounding box center [462, 210] width 721 height 195
click at [862, 148] on app-assessment-container "Remaining: 7:21 ASSESS English Language Assessment - Vocabulary Next Quality sh…" at bounding box center [448, 417] width 896 height 1203
click at [153, 271] on span "proficiency" at bounding box center [165, 277] width 55 height 17
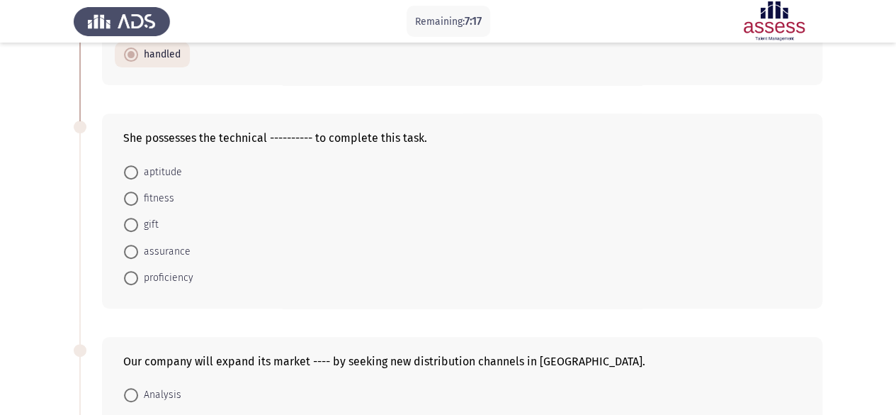
click at [138, 271] on input "proficiency" at bounding box center [131, 278] width 14 height 14
radio input "true"
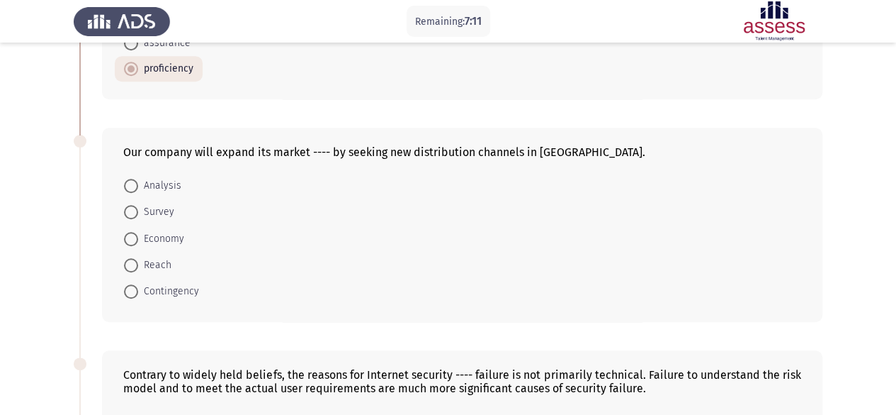
scroll to position [451, 0]
click at [140, 261] on span "Reach" at bounding box center [154, 263] width 33 height 17
click at [138, 261] on input "Reach" at bounding box center [131, 264] width 14 height 14
radio input "true"
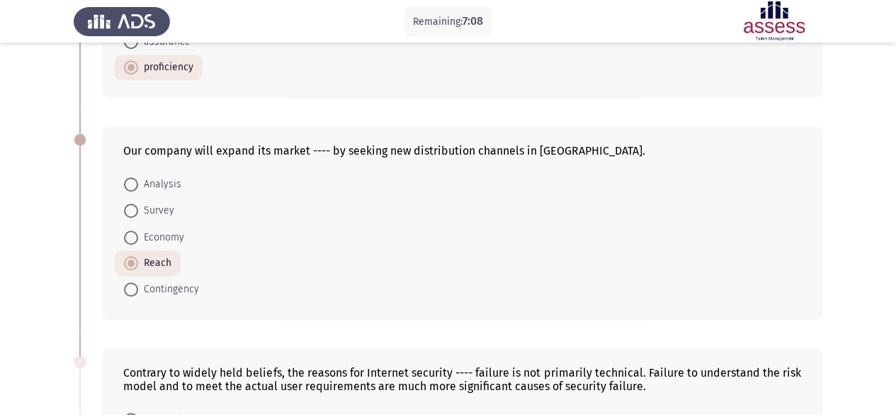
scroll to position [454, 0]
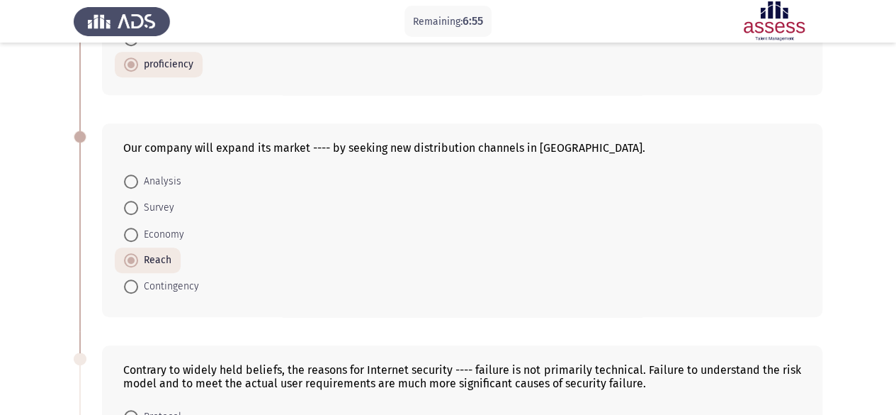
click at [846, 203] on app-assessment-container "Remaining: 6:55 ASSESS English Language Assessment - Vocabulary Next Quality sh…" at bounding box center [448, 203] width 896 height 1201
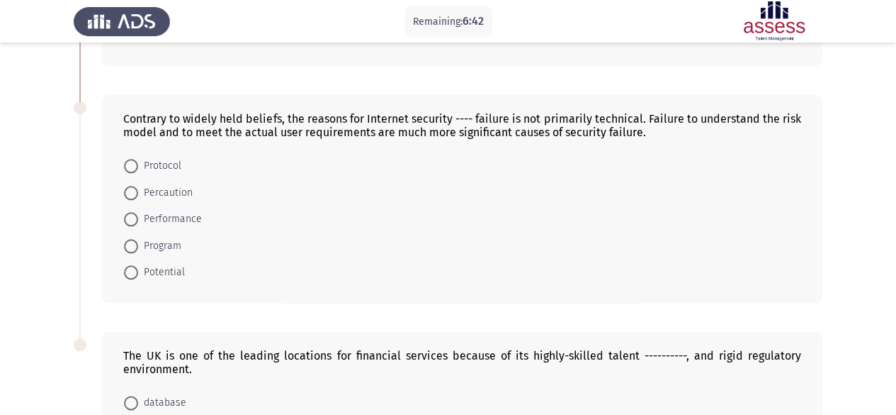
scroll to position [706, 0]
click at [150, 151] on mat-radio-button "Protocol" at bounding box center [153, 164] width 76 height 26
click at [149, 156] on span "Protocol" at bounding box center [159, 164] width 43 height 17
click at [138, 157] on input "Protocol" at bounding box center [131, 164] width 14 height 14
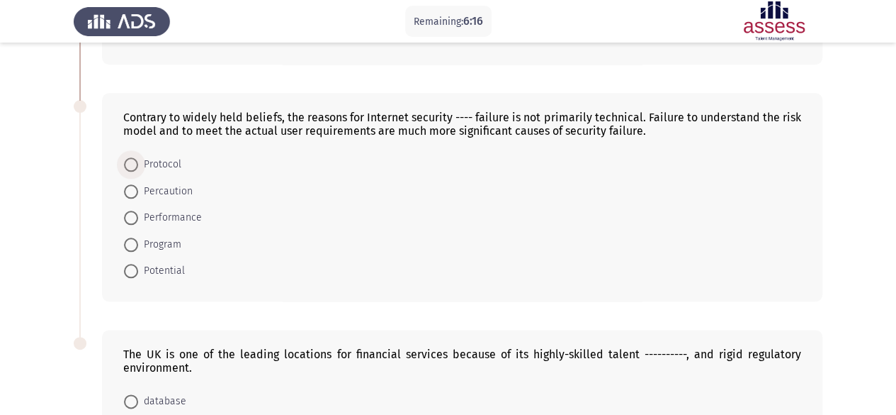
radio input "true"
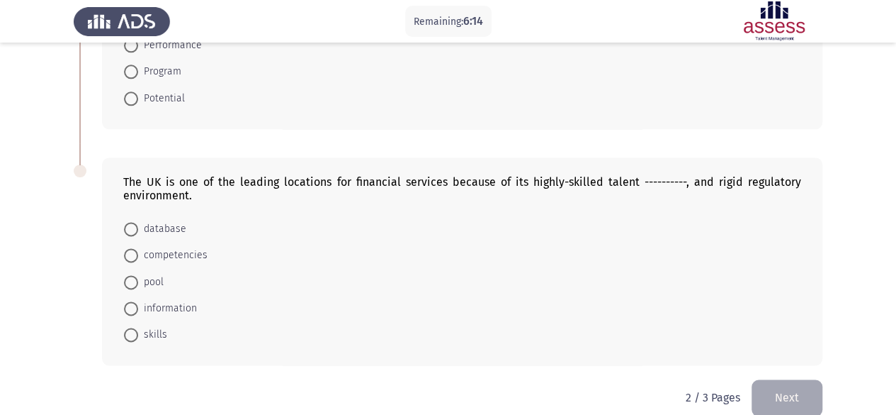
scroll to position [891, 0]
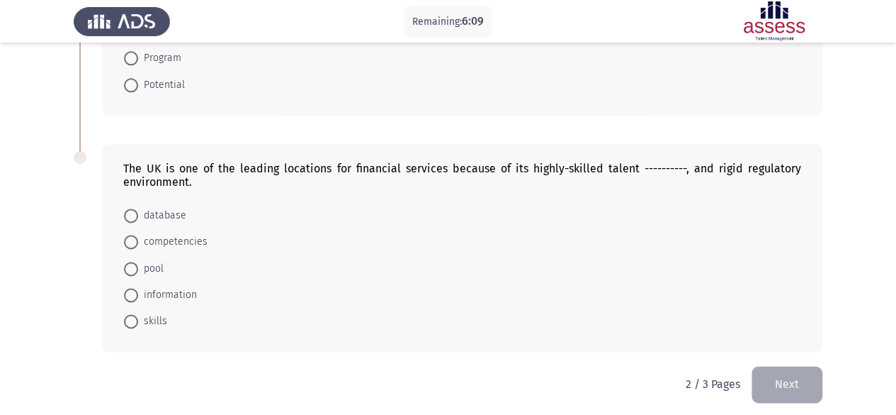
click at [145, 266] on span "pool" at bounding box center [151, 268] width 26 height 17
click at [138, 266] on input "pool" at bounding box center [131, 268] width 14 height 14
radio input "true"
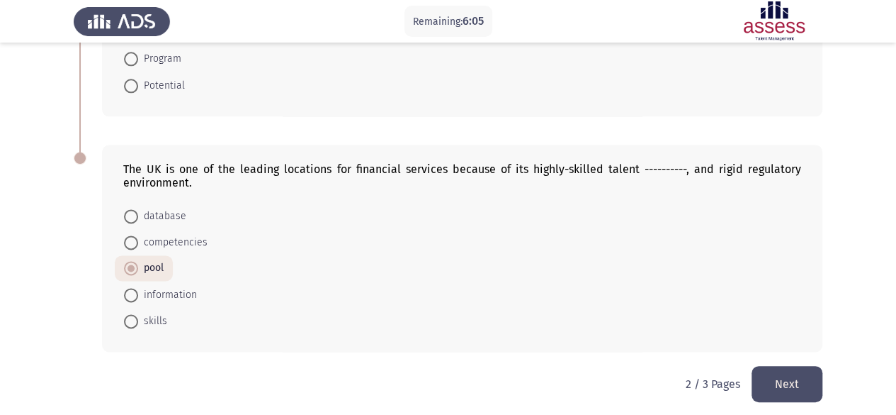
click at [762, 378] on button "Next" at bounding box center [787, 384] width 71 height 36
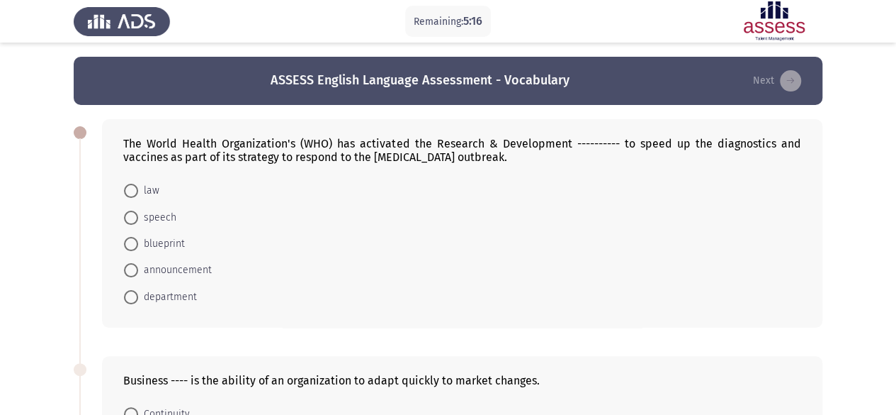
click at [159, 249] on span "blueprint" at bounding box center [161, 243] width 47 height 17
click at [138, 249] on input "blueprint" at bounding box center [131, 244] width 14 height 14
radio input "true"
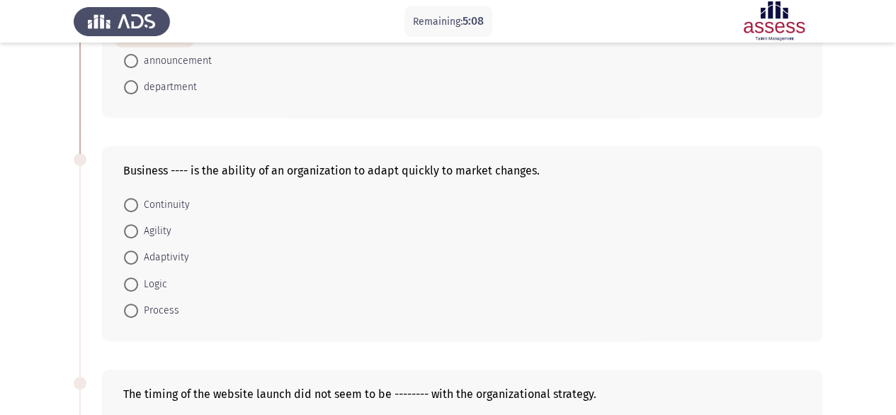
scroll to position [210, 0]
click at [143, 227] on span "Agility" at bounding box center [154, 229] width 33 height 17
click at [138, 227] on input "Agility" at bounding box center [131, 230] width 14 height 14
radio input "true"
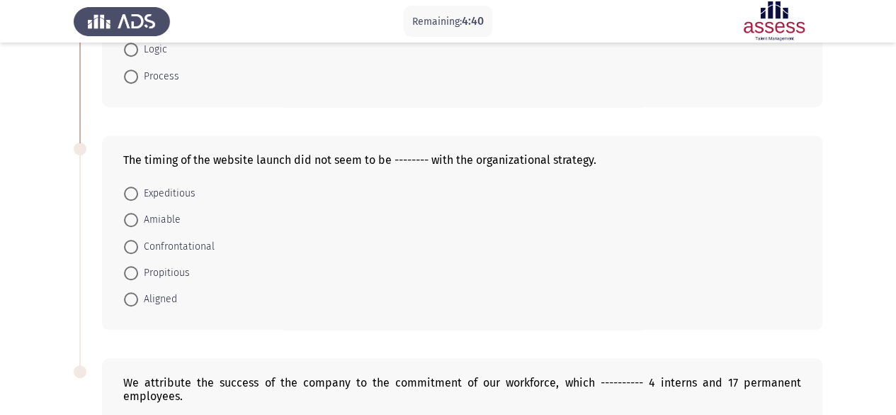
scroll to position [454, 0]
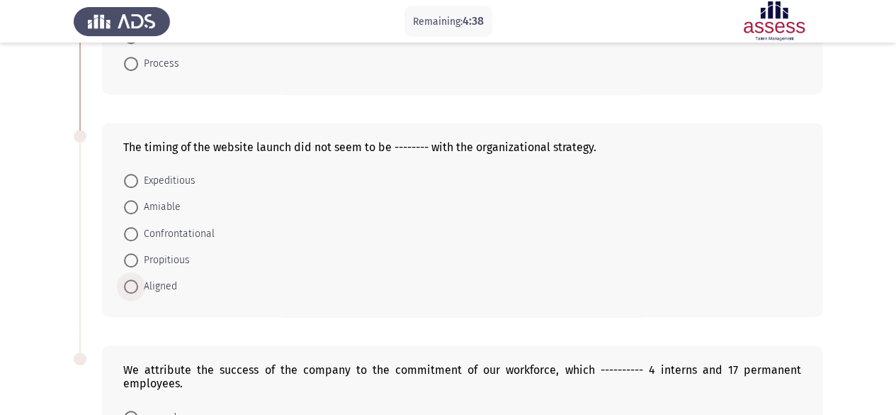
click at [152, 288] on span "Aligned" at bounding box center [157, 286] width 39 height 17
click at [138, 288] on input "Aligned" at bounding box center [131, 286] width 14 height 14
radio input "true"
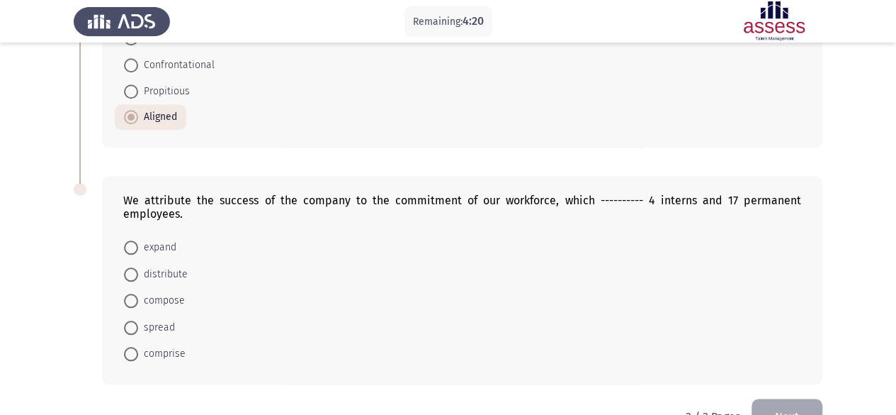
scroll to position [657, 0]
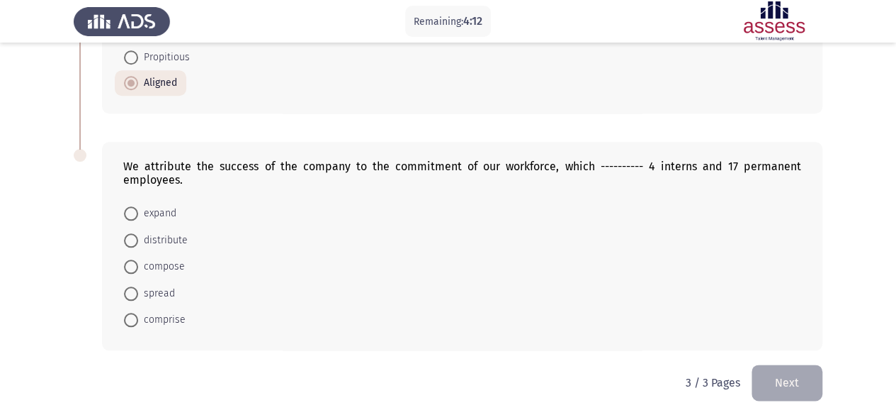
click at [169, 311] on span "comprise" at bounding box center [161, 319] width 47 height 17
click at [138, 313] on input "comprise" at bounding box center [131, 320] width 14 height 14
radio input "true"
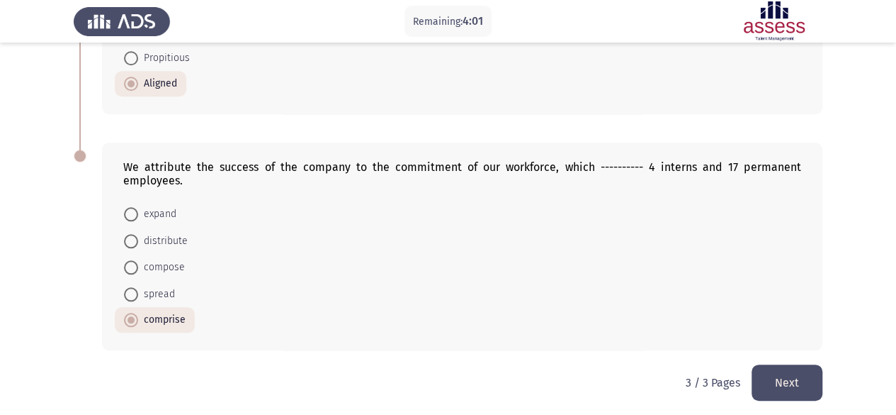
click at [774, 375] on button "Next" at bounding box center [787, 382] width 71 height 36
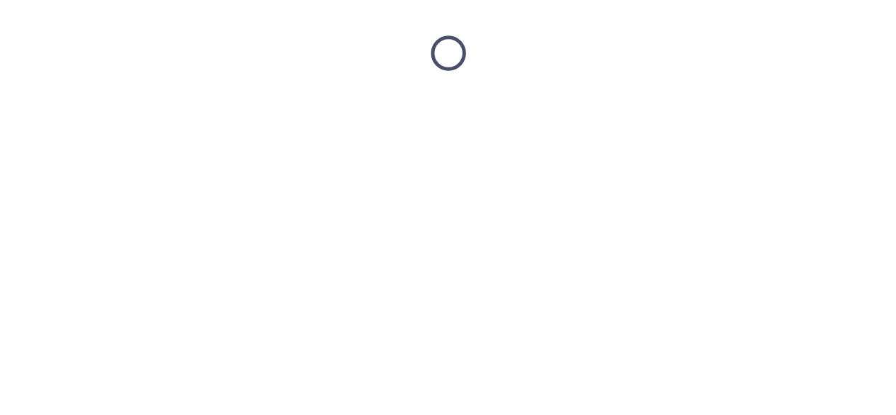
scroll to position [0, 0]
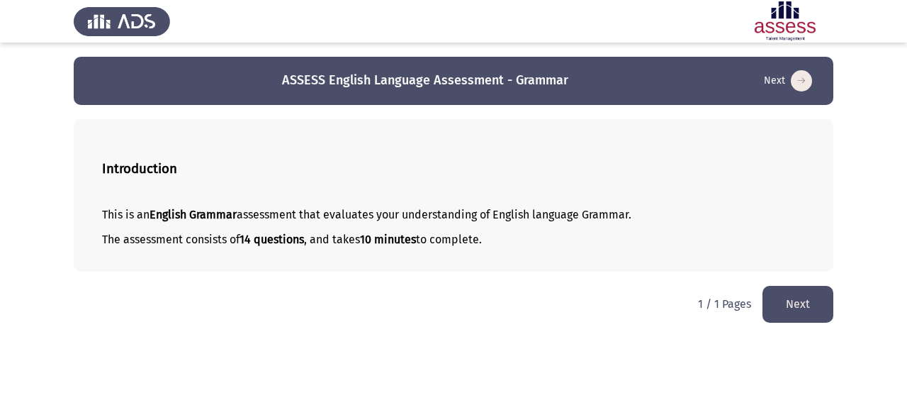
click at [790, 308] on button "Next" at bounding box center [797, 304] width 71 height 36
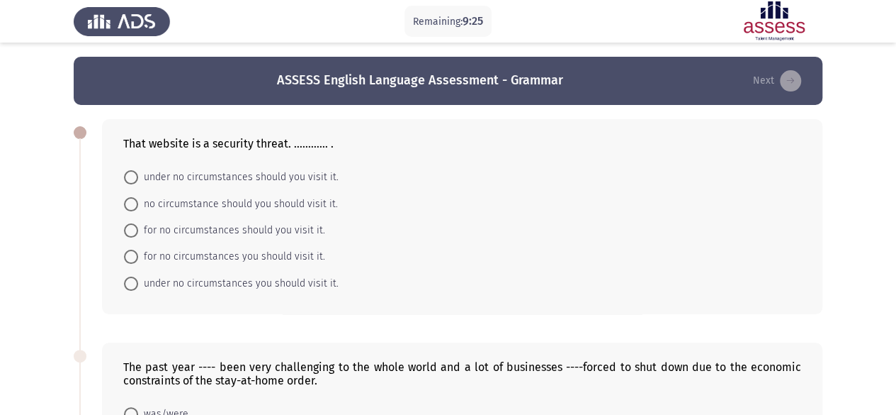
click at [289, 178] on span "under no circumstances should you visit it." at bounding box center [238, 177] width 201 height 17
click at [138, 178] on input "under no circumstances should you visit it." at bounding box center [131, 177] width 14 height 14
radio input "true"
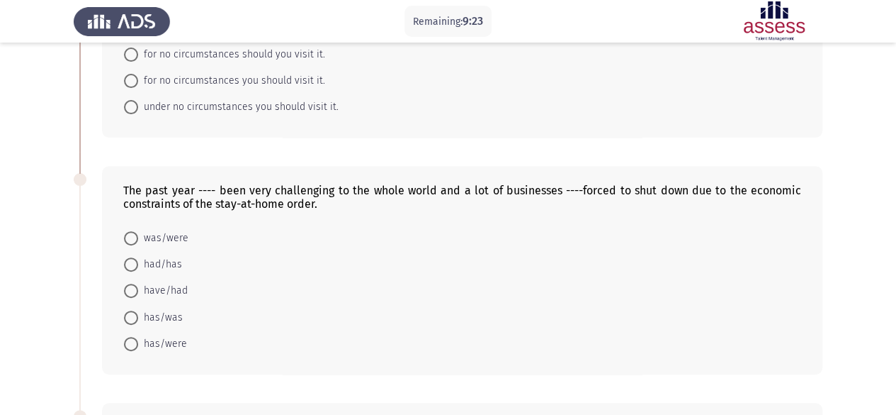
scroll to position [181, 0]
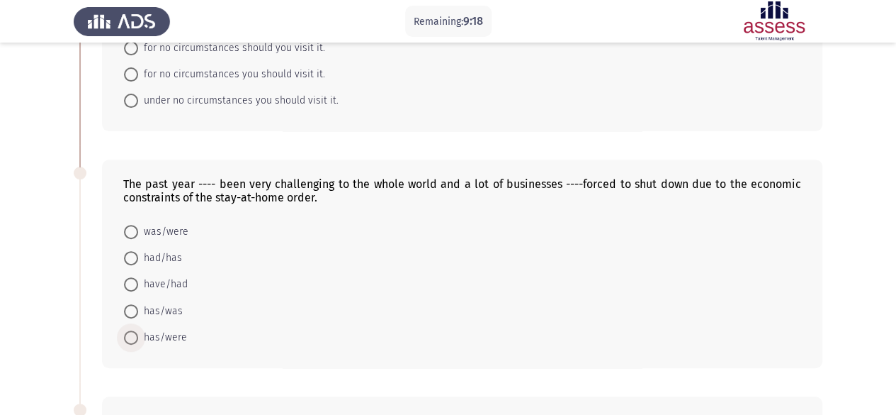
click at [173, 341] on span "has/were" at bounding box center [162, 337] width 49 height 17
click at [138, 341] on input "has/were" at bounding box center [131, 337] width 14 height 14
radio input "true"
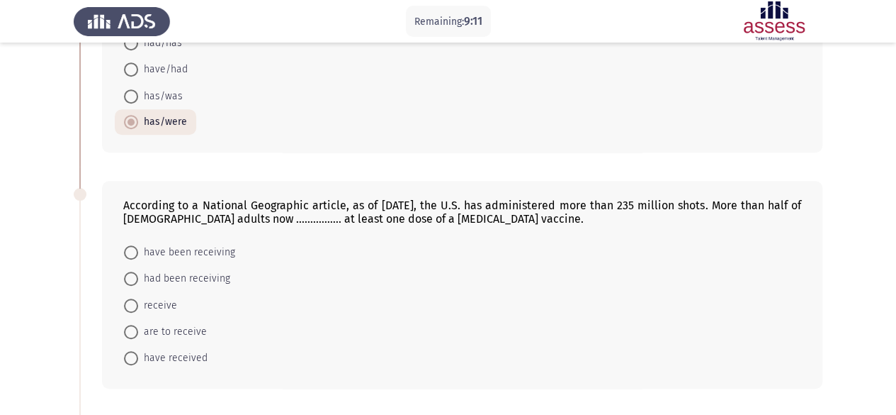
scroll to position [398, 0]
click at [178, 351] on span "have received" at bounding box center [172, 356] width 69 height 17
click at [138, 351] on input "have received" at bounding box center [131, 356] width 14 height 14
radio input "true"
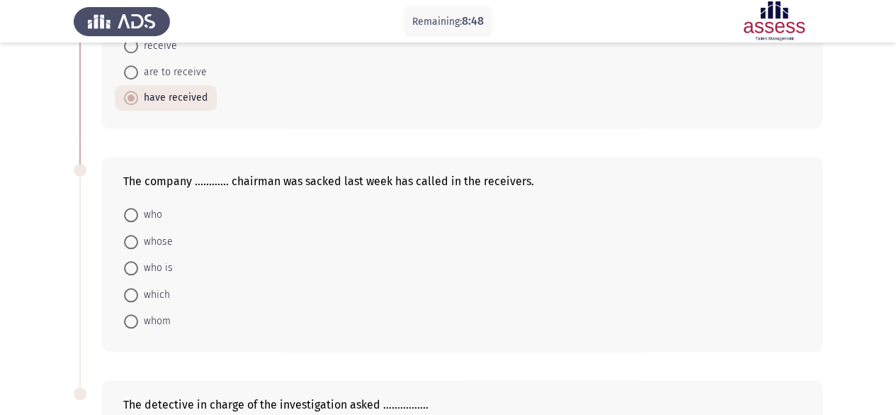
scroll to position [656, 0]
click at [171, 232] on span "whose" at bounding box center [155, 240] width 35 height 17
click at [138, 234] on input "whose" at bounding box center [131, 241] width 14 height 14
radio input "true"
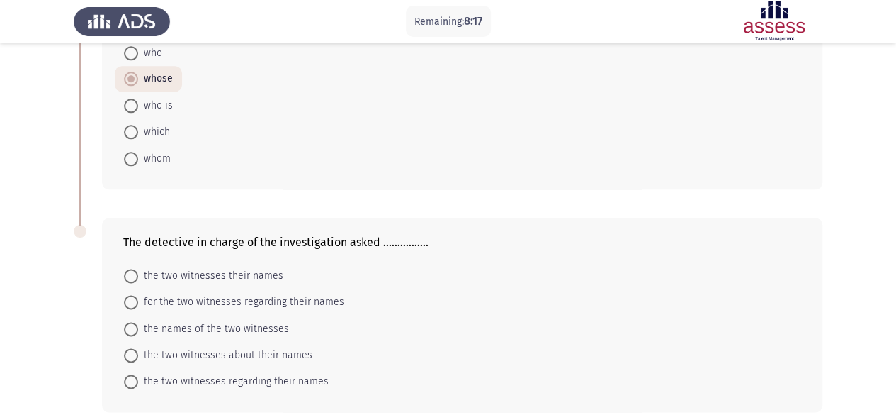
scroll to position [877, 0]
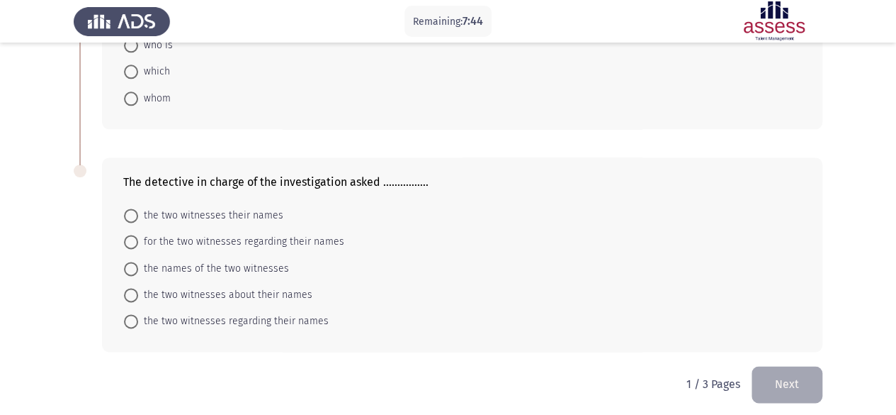
click at [204, 193] on div "The detective in charge of the investigation asked ................ the two wit…" at bounding box center [462, 254] width 721 height 195
click at [208, 207] on span "the two witnesses their names" at bounding box center [210, 215] width 145 height 17
click at [138, 208] on input "the two witnesses their names" at bounding box center [131, 215] width 14 height 14
radio input "true"
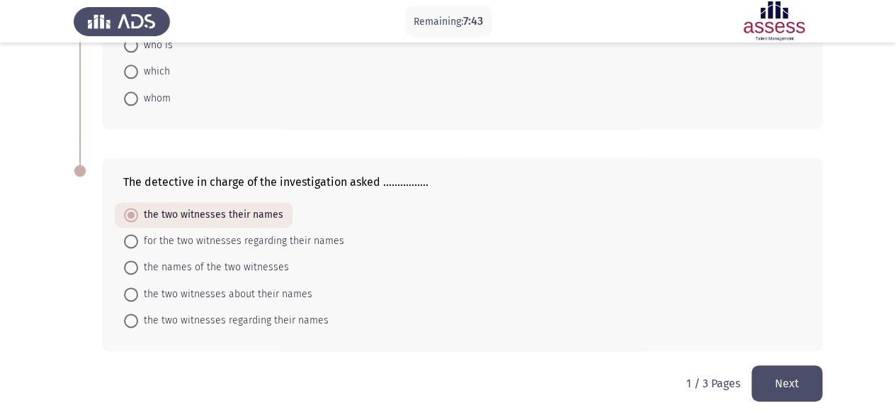
click at [784, 380] on button "Next" at bounding box center [787, 383] width 71 height 36
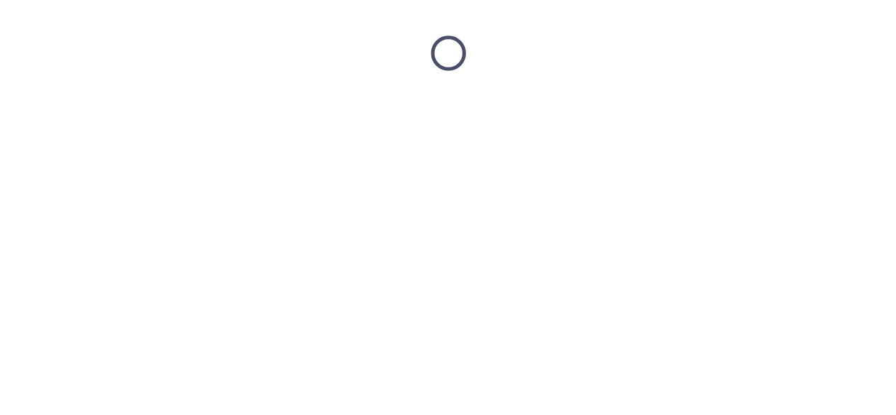
scroll to position [0, 0]
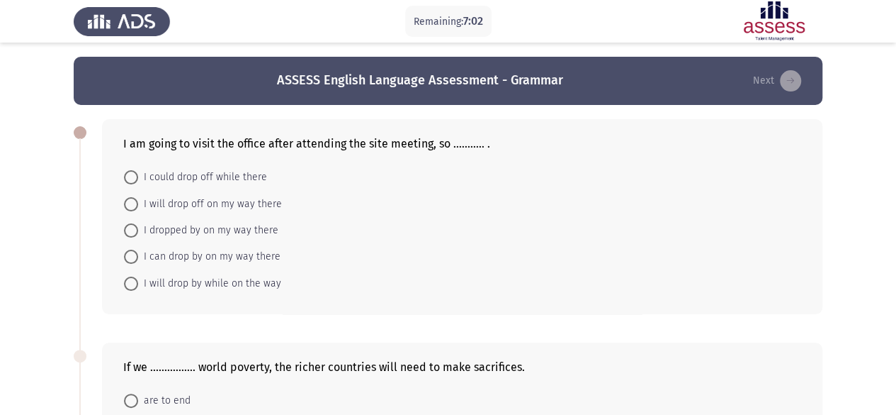
click at [248, 249] on span "I can drop by on my way there" at bounding box center [209, 256] width 142 height 17
click at [138, 249] on input "I can drop by on my way there" at bounding box center [131, 256] width 14 height 14
radio input "true"
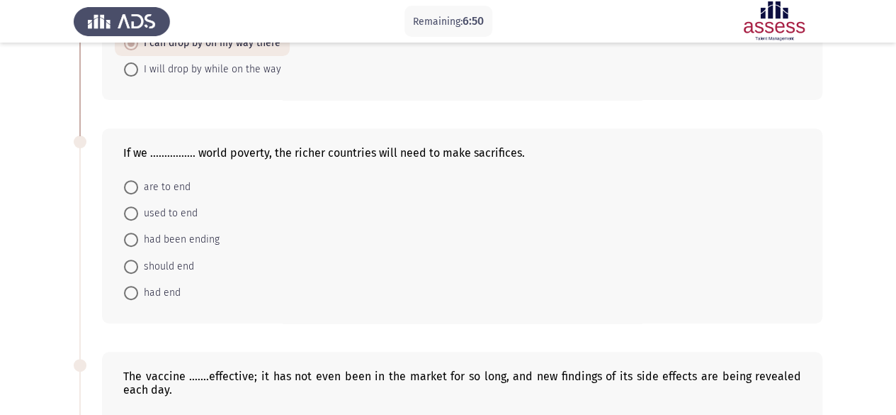
scroll to position [213, 0]
click at [162, 183] on span "are to end" at bounding box center [164, 186] width 52 height 17
click at [138, 183] on input "are to end" at bounding box center [131, 186] width 14 height 14
radio input "true"
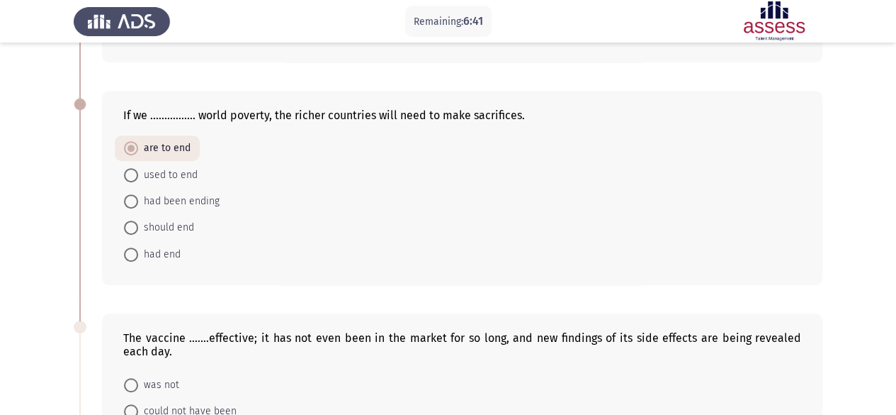
scroll to position [240, 0]
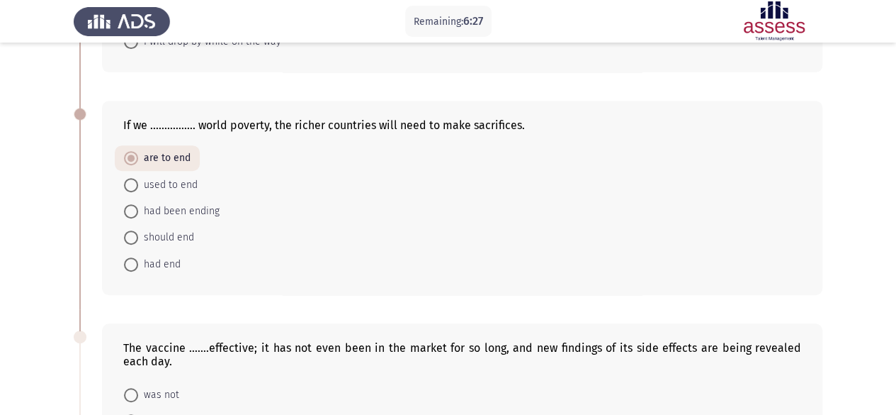
click at [848, 192] on app-assessment-container "Remaining: 6:27 ASSESS English Language Assessment - Grammar Next I am going to…" at bounding box center [448, 417] width 896 height 1202
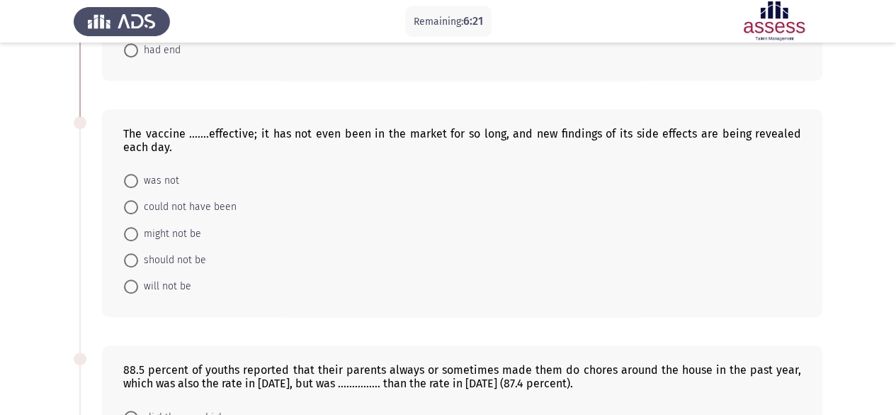
scroll to position [455, 0]
click at [838, 205] on app-assessment-container "Remaining: 5:54 ASSESS English Language Assessment - Grammar Next I am going to…" at bounding box center [448, 203] width 896 height 1202
click at [165, 233] on span "might not be" at bounding box center [169, 233] width 63 height 17
click at [138, 233] on input "might not be" at bounding box center [131, 233] width 14 height 14
radio input "true"
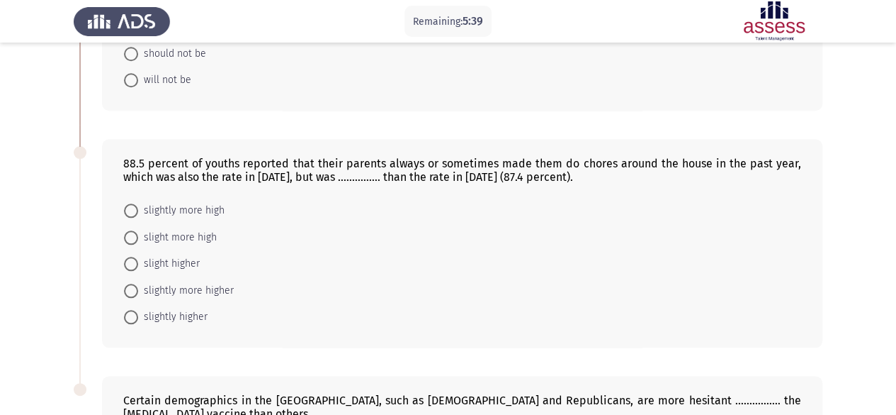
scroll to position [658, 0]
click at [176, 314] on span "slightly higher" at bounding box center [172, 318] width 69 height 17
click at [138, 314] on input "slightly higher" at bounding box center [131, 318] width 14 height 14
radio input "true"
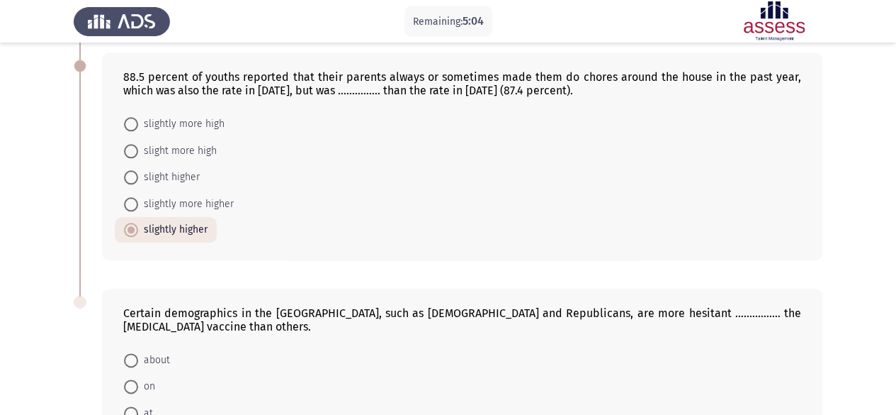
scroll to position [736, 0]
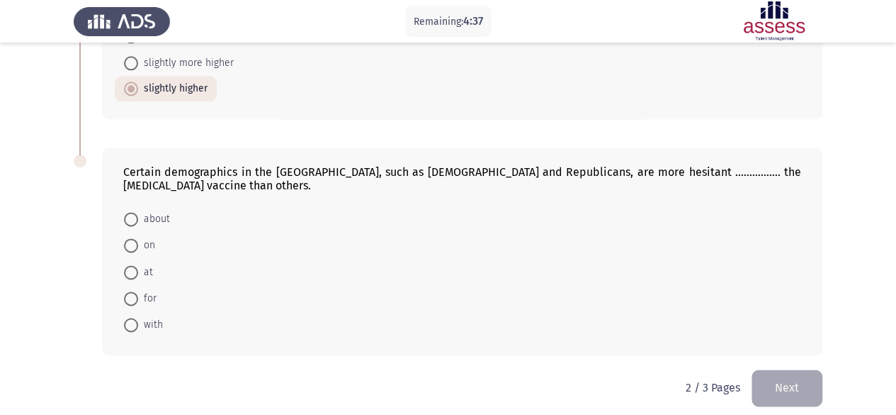
scroll to position [891, 0]
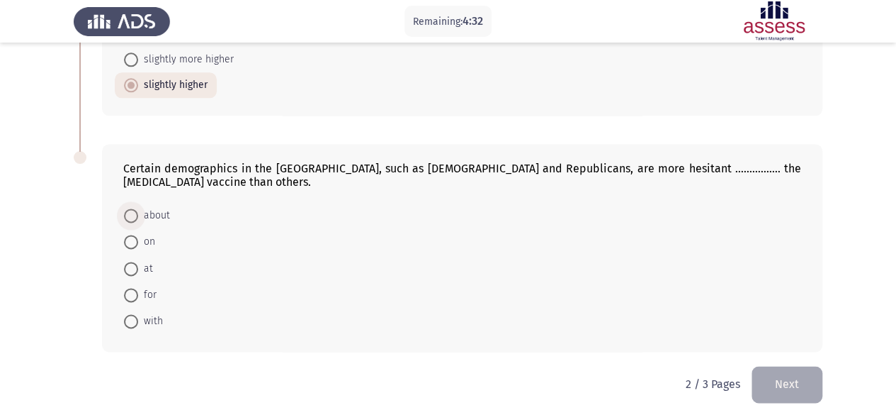
click at [163, 213] on span "about" at bounding box center [154, 215] width 32 height 17
click at [138, 213] on input "about" at bounding box center [131, 215] width 14 height 14
radio input "true"
click at [775, 376] on button "Next" at bounding box center [787, 384] width 71 height 36
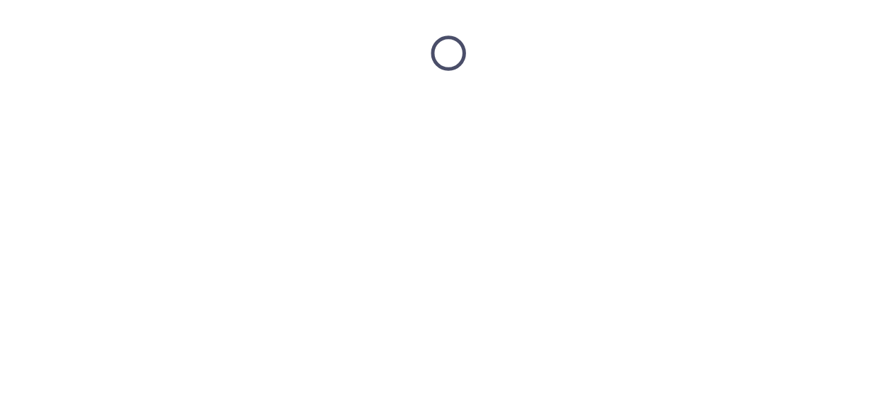
scroll to position [0, 0]
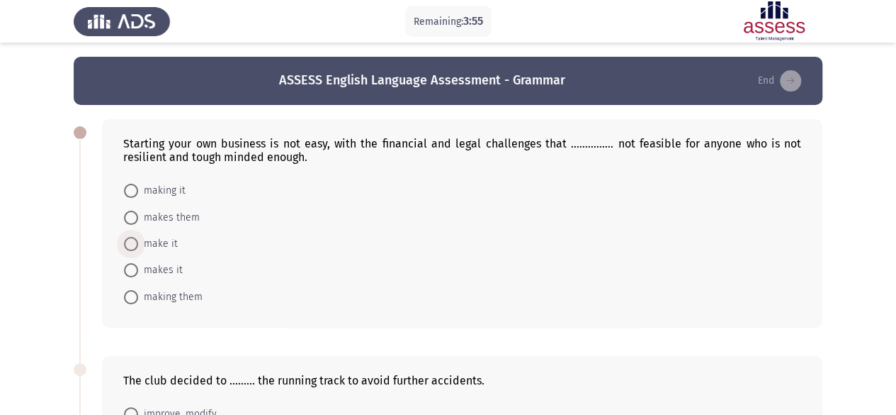
click at [162, 237] on span "make it" at bounding box center [158, 243] width 40 height 17
click at [138, 237] on input "make it" at bounding box center [131, 244] width 14 height 14
radio input "true"
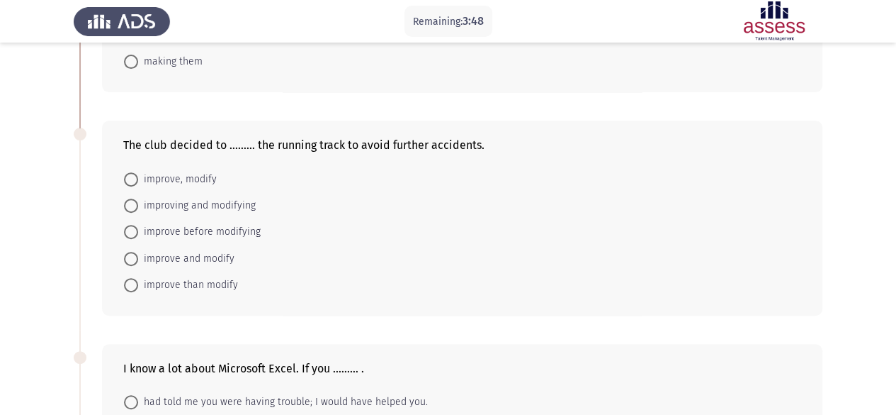
scroll to position [240, 0]
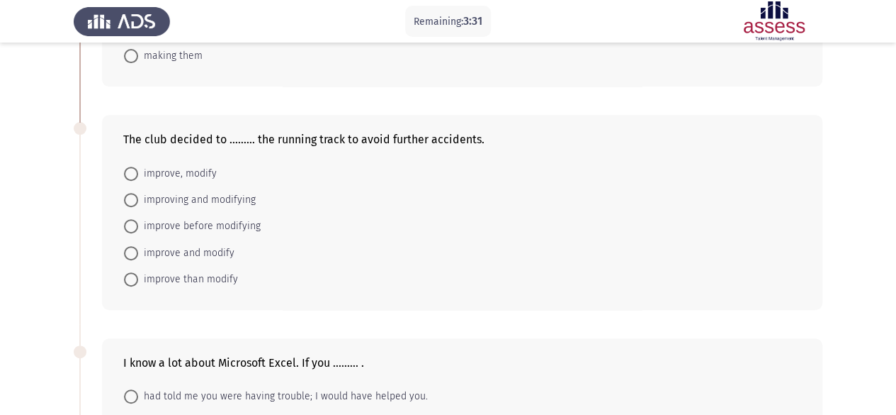
click at [863, 320] on app-assessment-container "Remaining: 3:31 ASSESS English Language Assessment - Grammar End Starting your …" at bounding box center [448, 293] width 896 height 953
click at [174, 239] on mat-radio-button "improve and modify" at bounding box center [179, 252] width 129 height 26
click at [159, 244] on span "improve and modify" at bounding box center [186, 252] width 96 height 17
click at [138, 246] on input "improve and modify" at bounding box center [131, 253] width 14 height 14
radio input "true"
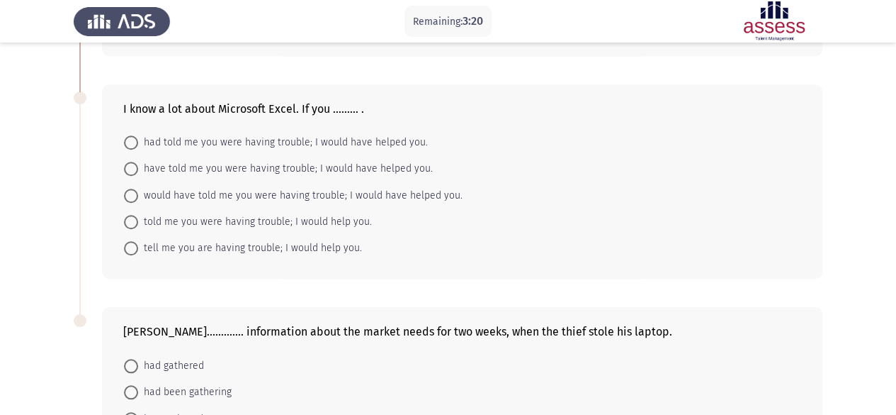
scroll to position [468, 0]
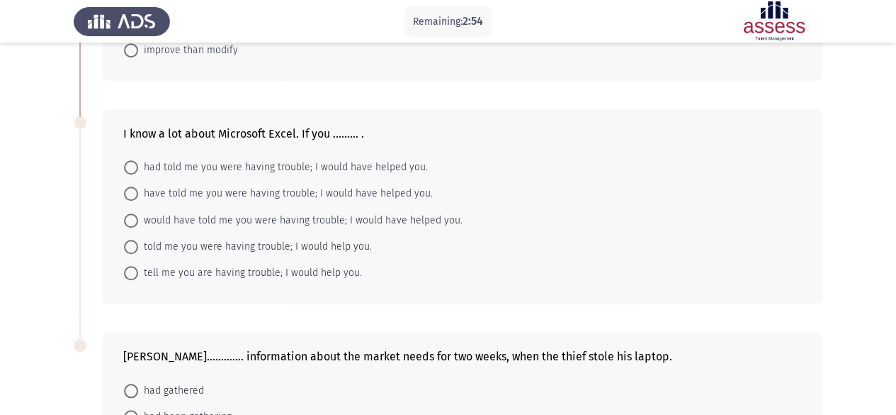
click at [851, 207] on app-assessment-container "Remaining: 2:54 ASSESS English Language Assessment - Grammar End Starting your …" at bounding box center [448, 65] width 896 height 952
click at [243, 165] on span "had told me you were having trouble; I would have helped you." at bounding box center [283, 167] width 290 height 17
click at [138, 165] on input "had told me you were having trouble; I would have helped you." at bounding box center [131, 167] width 14 height 14
radio input "true"
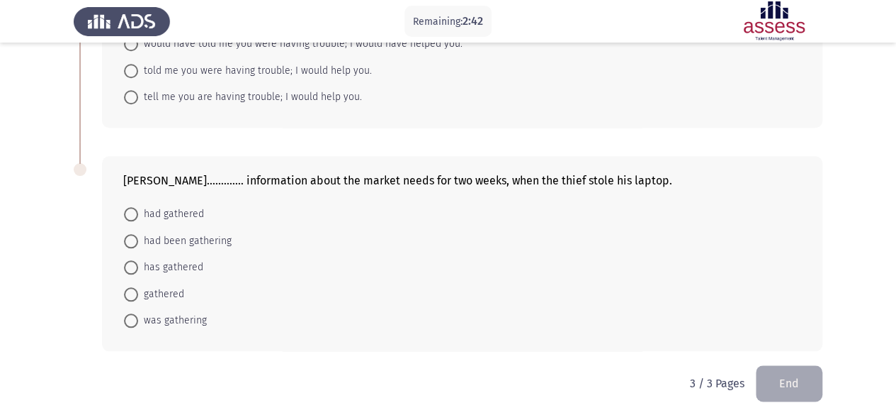
scroll to position [643, 0]
click at [203, 242] on span "had been gathering" at bounding box center [185, 240] width 94 height 17
click at [138, 242] on input "had been gathering" at bounding box center [131, 240] width 14 height 14
radio input "true"
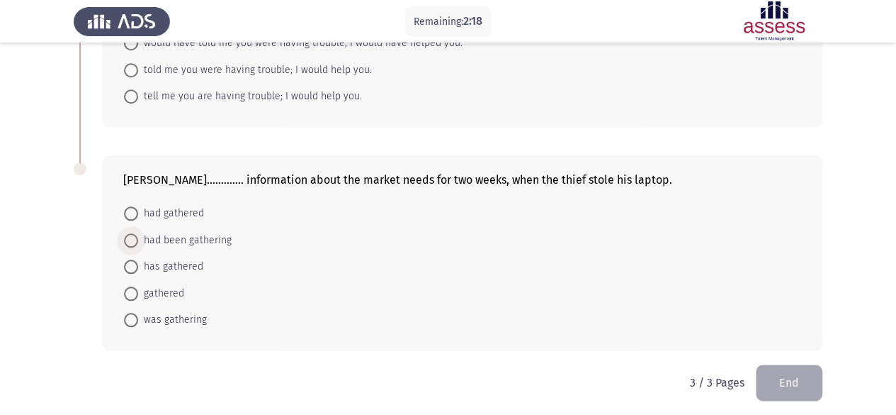
scroll to position [643, 0]
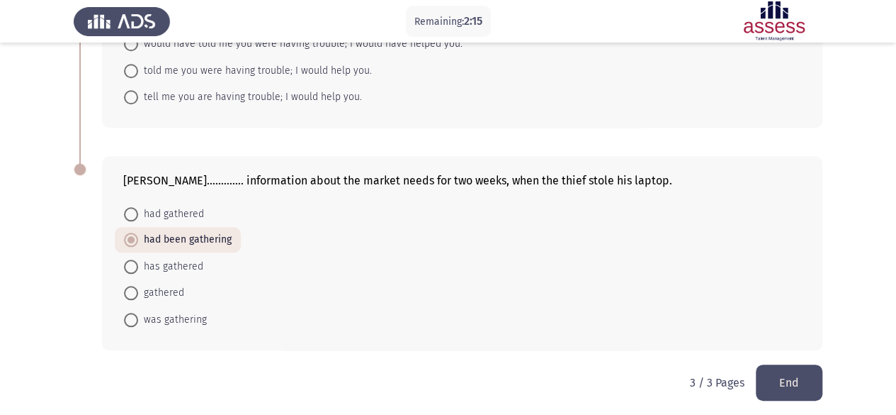
click at [816, 381] on button "End" at bounding box center [789, 382] width 67 height 36
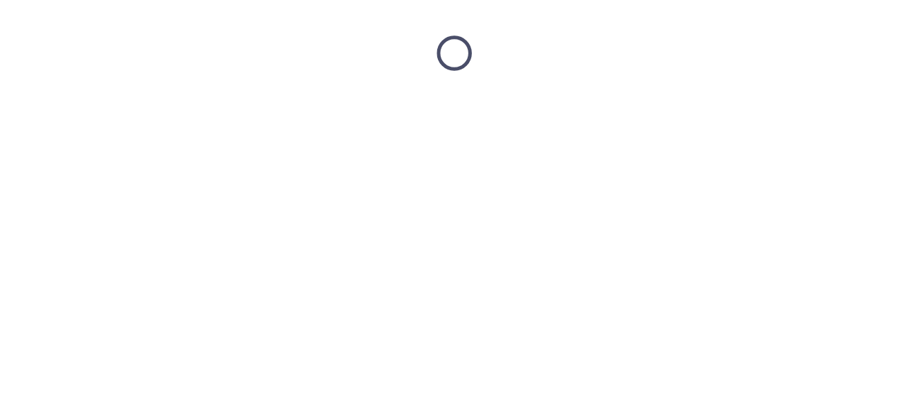
scroll to position [0, 0]
